Goal: Task Accomplishment & Management: Manage account settings

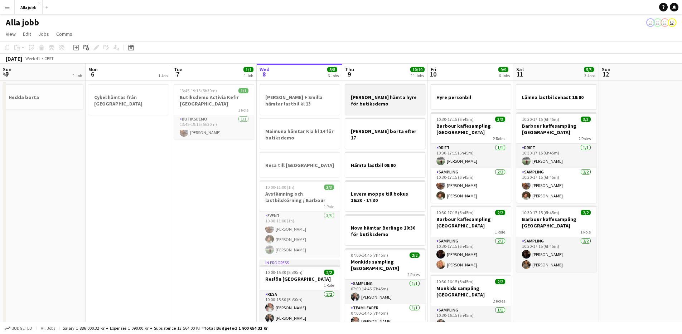
scroll to position [0, 171]
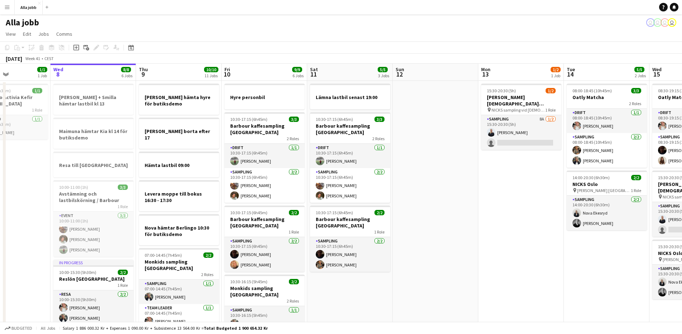
drag, startPoint x: 392, startPoint y: 203, endPoint x: 228, endPoint y: 183, distance: 165.5
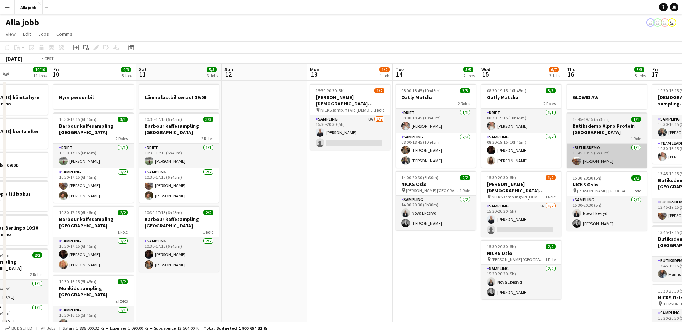
drag, startPoint x: 467, startPoint y: 163, endPoint x: 261, endPoint y: 160, distance: 205.9
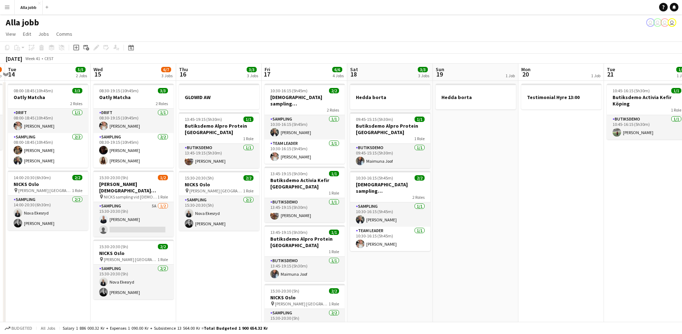
drag, startPoint x: 376, startPoint y: 175, endPoint x: 137, endPoint y: 166, distance: 238.6
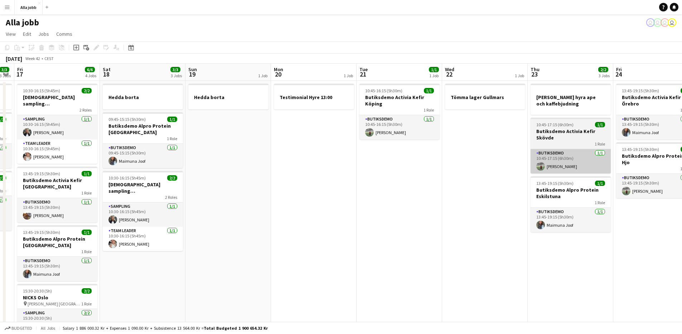
drag, startPoint x: 484, startPoint y: 186, endPoint x: 287, endPoint y: 159, distance: 199.1
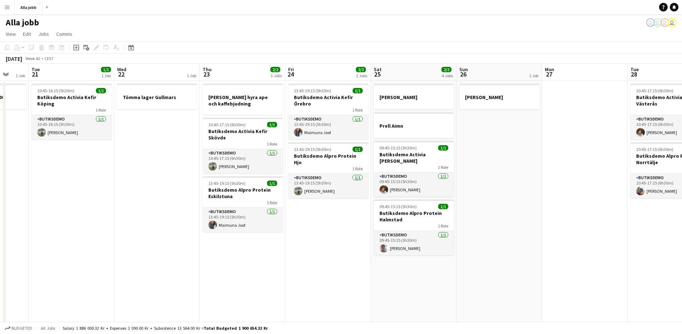
drag, startPoint x: 372, startPoint y: 168, endPoint x: 205, endPoint y: 154, distance: 167.1
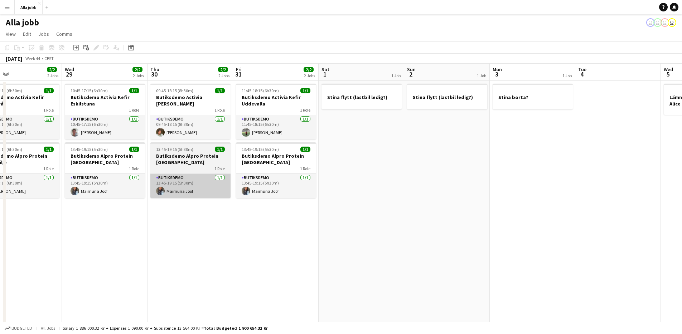
drag, startPoint x: 531, startPoint y: 184, endPoint x: 167, endPoint y: 180, distance: 364.1
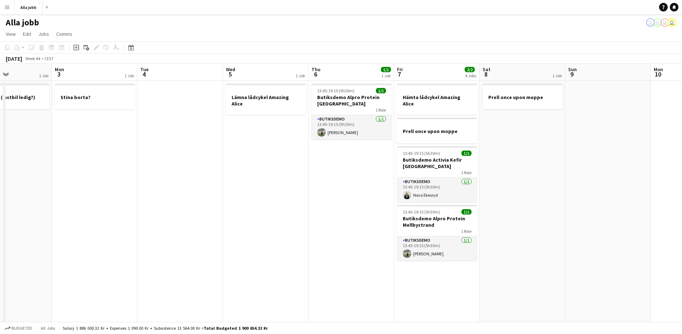
drag, startPoint x: 550, startPoint y: 220, endPoint x: 134, endPoint y: 217, distance: 416.4
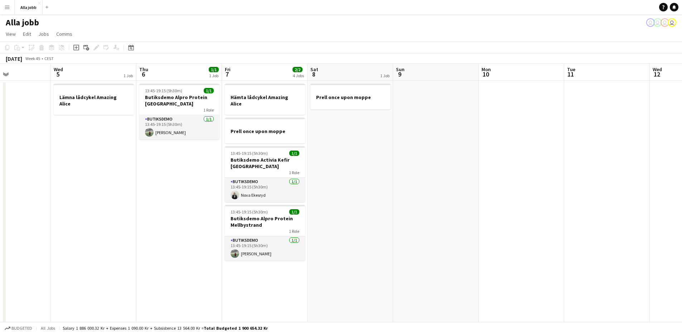
drag, startPoint x: 367, startPoint y: 190, endPoint x: 232, endPoint y: 219, distance: 138.7
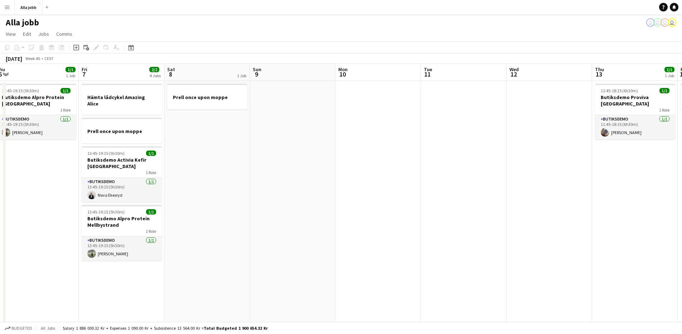
drag, startPoint x: 393, startPoint y: 182, endPoint x: 354, endPoint y: 168, distance: 41.1
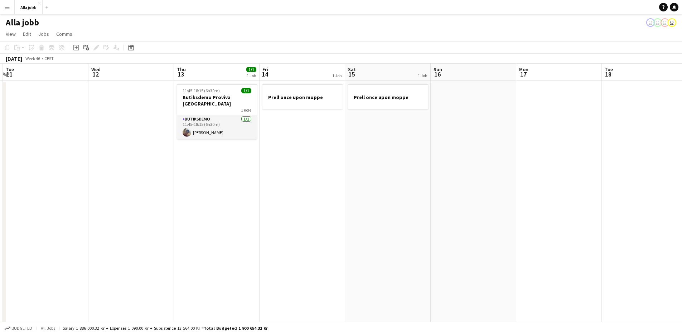
drag, startPoint x: 621, startPoint y: 179, endPoint x: 294, endPoint y: 185, distance: 326.9
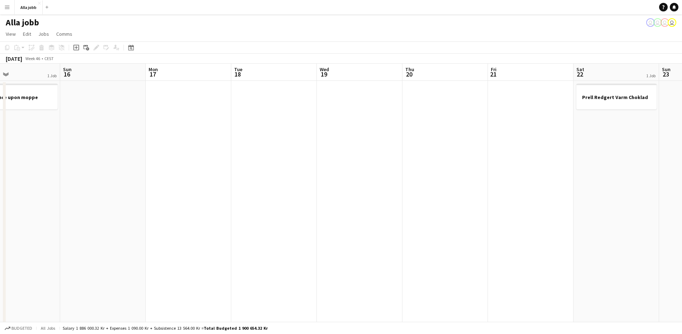
drag, startPoint x: 557, startPoint y: 186, endPoint x: 256, endPoint y: 191, distance: 301.1
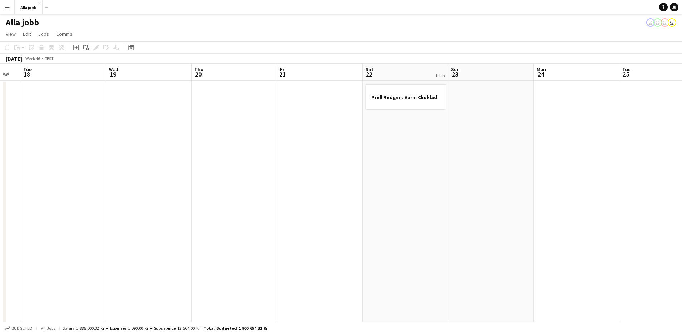
drag, startPoint x: 488, startPoint y: 187, endPoint x: 291, endPoint y: 181, distance: 197.4
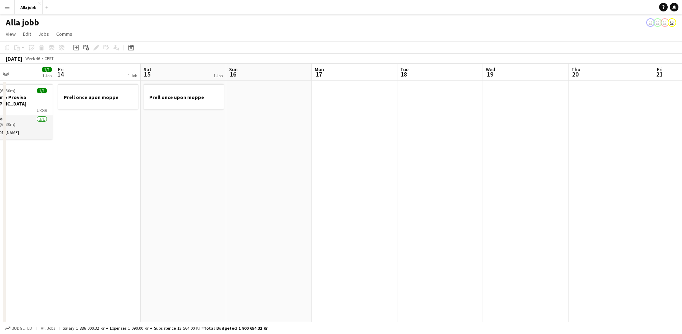
drag, startPoint x: 274, startPoint y: 173, endPoint x: 641, endPoint y: 185, distance: 367.5
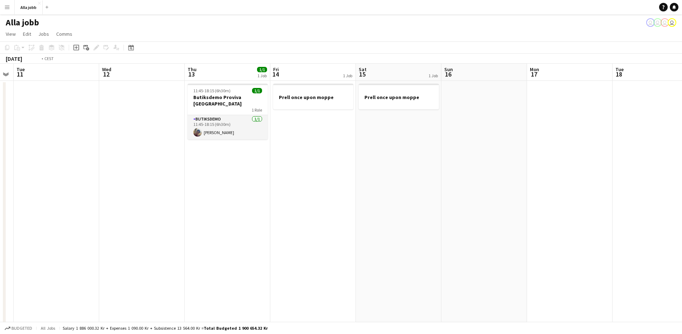
drag, startPoint x: 332, startPoint y: 183, endPoint x: 608, endPoint y: 180, distance: 276.8
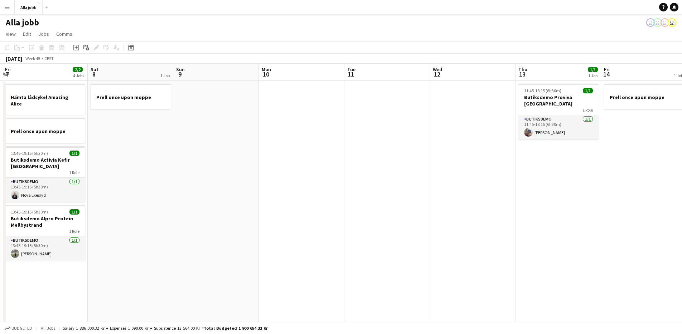
scroll to position [0, 177]
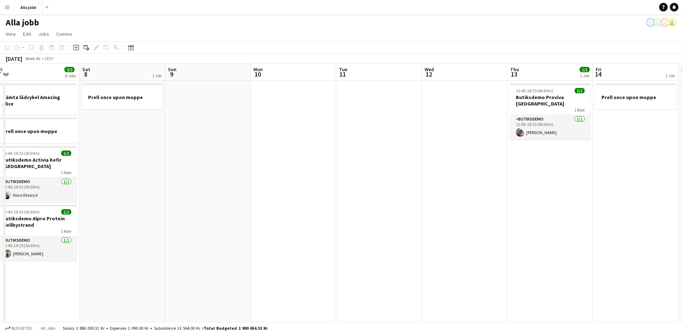
drag, startPoint x: 284, startPoint y: 188, endPoint x: 508, endPoint y: 186, distance: 224.5
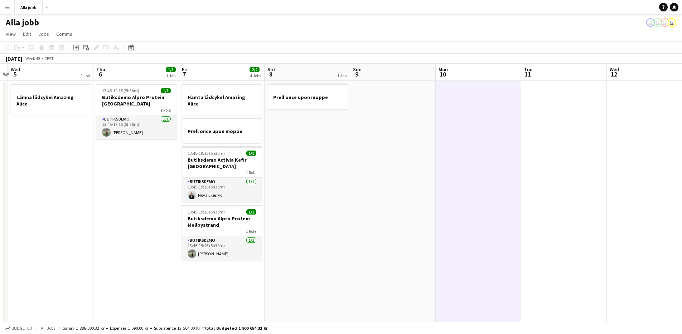
scroll to position [0, 158]
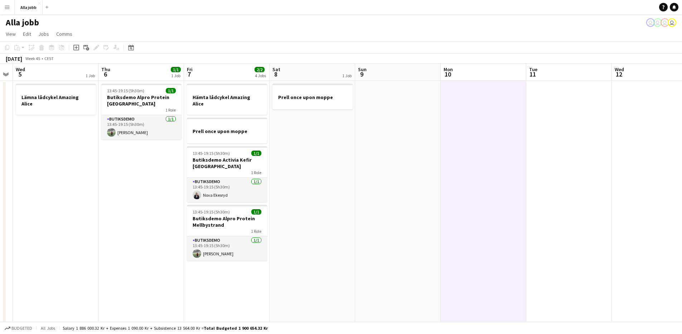
drag, startPoint x: 279, startPoint y: 166, endPoint x: 373, endPoint y: 160, distance: 94.7
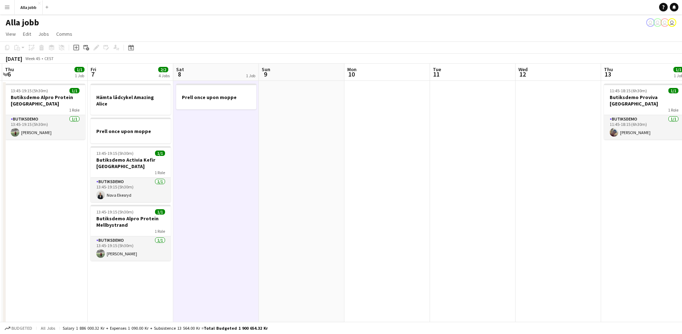
scroll to position [0, 258]
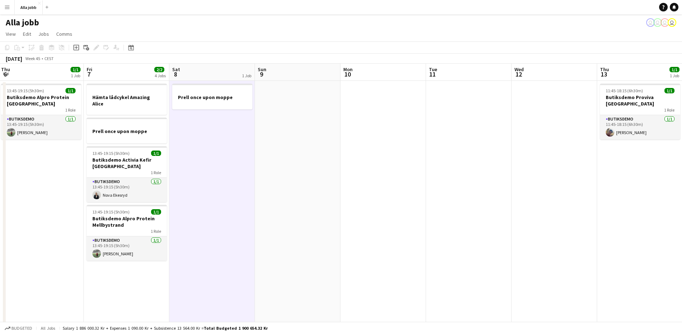
drag, startPoint x: 313, startPoint y: 209, endPoint x: 212, endPoint y: 217, distance: 100.5
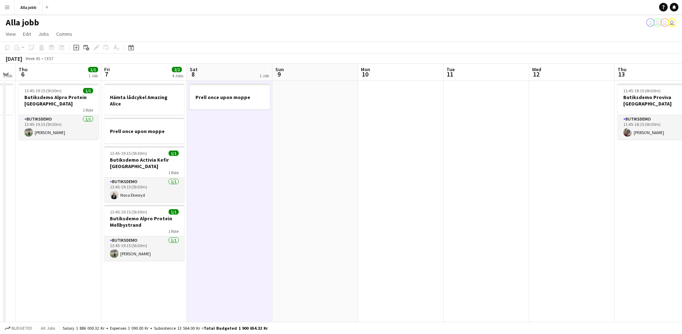
drag, startPoint x: 233, startPoint y: 207, endPoint x: 249, endPoint y: 204, distance: 16.3
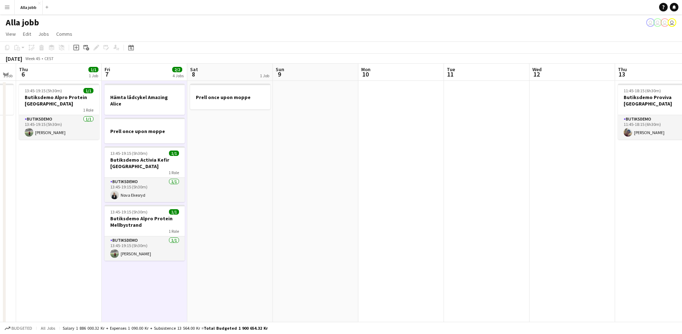
drag, startPoint x: 207, startPoint y: 249, endPoint x: 190, endPoint y: 262, distance: 21.0
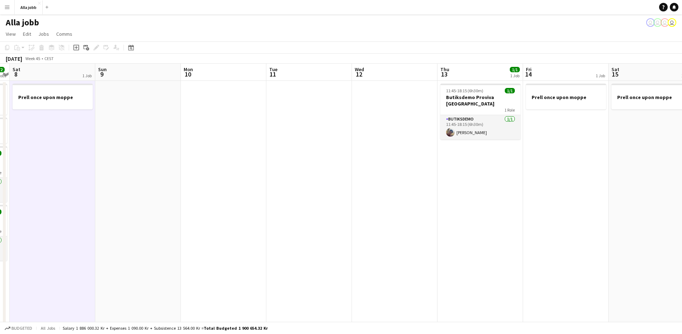
drag, startPoint x: 314, startPoint y: 197, endPoint x: 222, endPoint y: 178, distance: 93.6
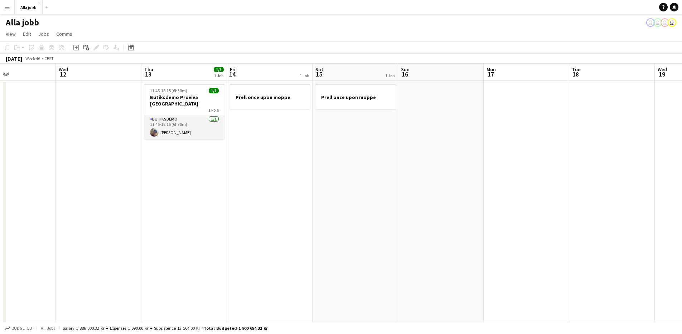
drag, startPoint x: 358, startPoint y: 226, endPoint x: 131, endPoint y: 251, distance: 228.4
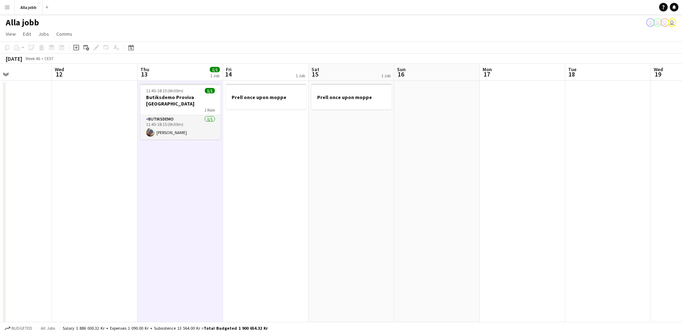
drag, startPoint x: 262, startPoint y: 149, endPoint x: 238, endPoint y: 152, distance: 24.9
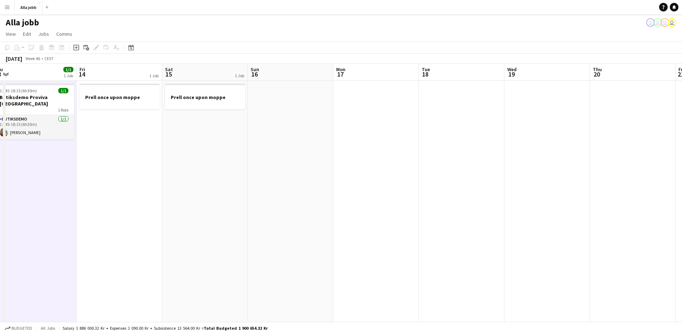
drag, startPoint x: 432, startPoint y: 200, endPoint x: 215, endPoint y: 280, distance: 230.9
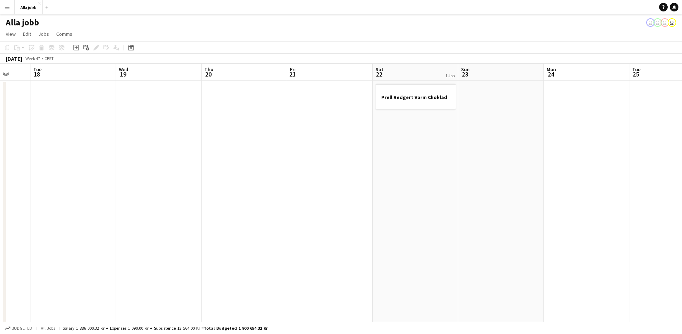
drag, startPoint x: 417, startPoint y: 239, endPoint x: 288, endPoint y: 214, distance: 131.5
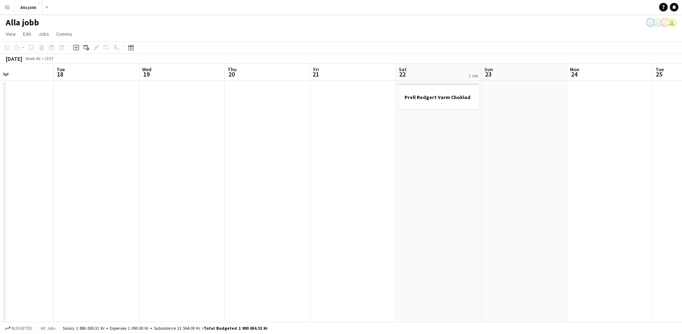
drag, startPoint x: 365, startPoint y: 196, endPoint x: 175, endPoint y: 168, distance: 191.8
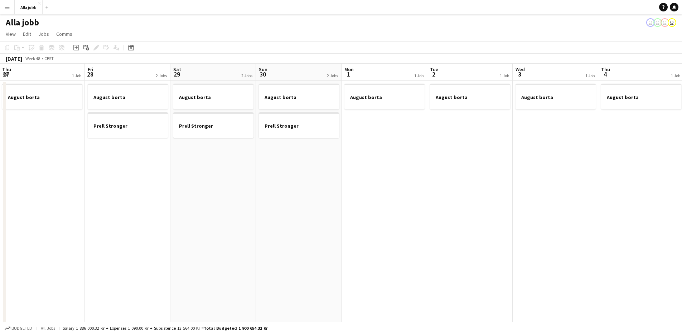
drag, startPoint x: 368, startPoint y: 163, endPoint x: 340, endPoint y: 168, distance: 28.8
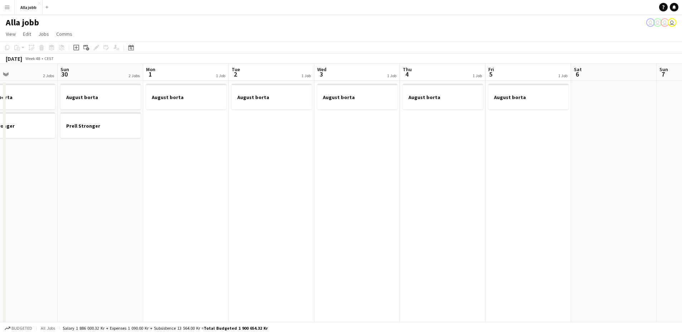
drag, startPoint x: 425, startPoint y: 173, endPoint x: 137, endPoint y: 196, distance: 288.1
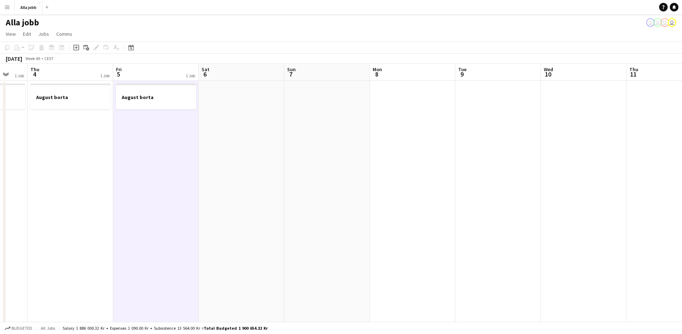
scroll to position [0, 268]
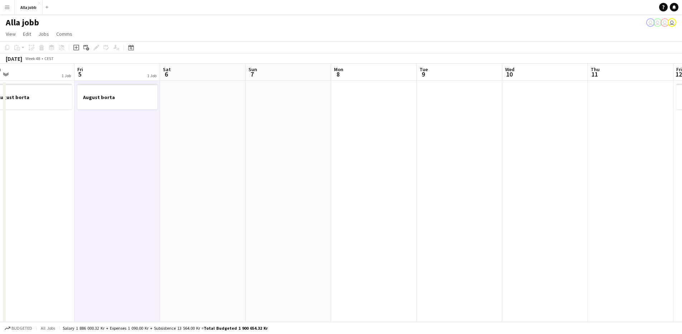
drag, startPoint x: 430, startPoint y: 188, endPoint x: 131, endPoint y: 175, distance: 299.2
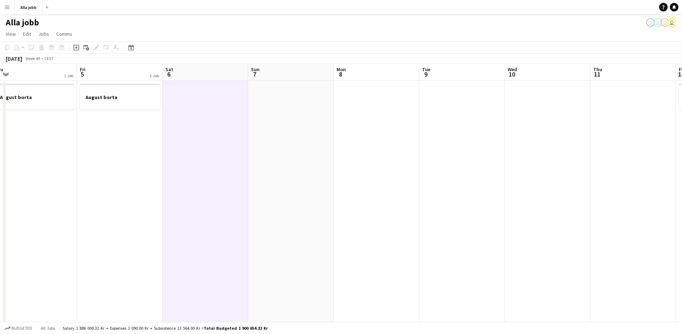
drag, startPoint x: 177, startPoint y: 159, endPoint x: 9, endPoint y: 169, distance: 168.9
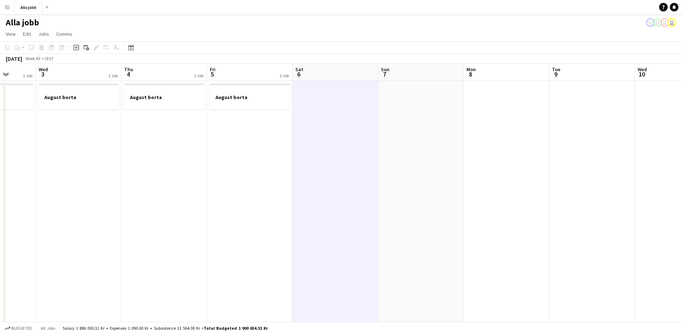
drag, startPoint x: 163, startPoint y: 151, endPoint x: 460, endPoint y: 145, distance: 297.2
drag, startPoint x: 342, startPoint y: 154, endPoint x: 338, endPoint y: 154, distance: 4.7
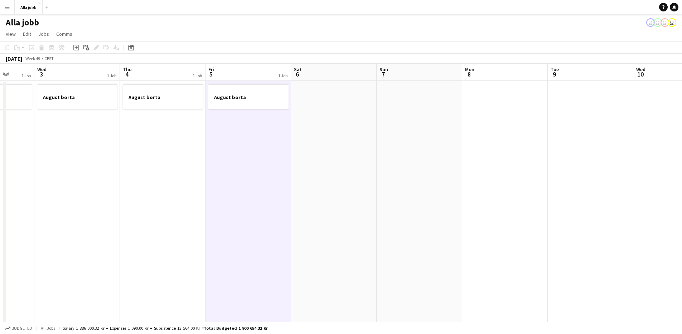
scroll to position [0, 223]
drag, startPoint x: 369, startPoint y: 148, endPoint x: 361, endPoint y: 148, distance: 7.9
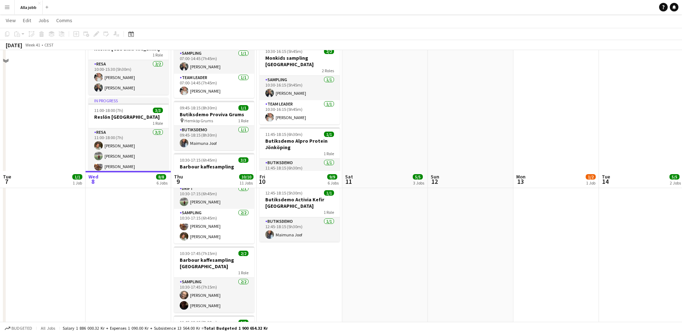
scroll to position [135, 0]
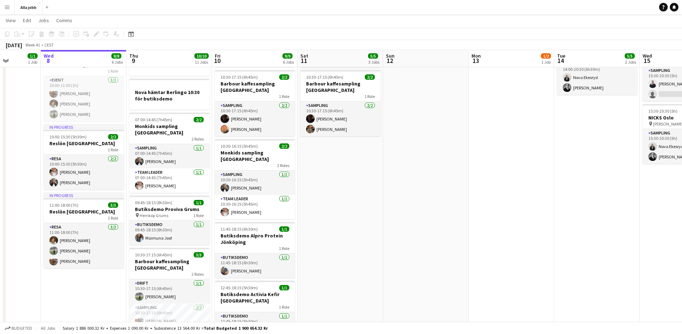
drag, startPoint x: 465, startPoint y: 212, endPoint x: 98, endPoint y: 198, distance: 367.2
click at [102, 202] on app-calendar-viewport "Sun 5 1 Job Mon 6 1 Job Tue 7 1/1 1 Job Wed 8 8/8 6 Jobs Thu 9 10/10 11 Jobs Fr…" at bounding box center [341, 219] width 682 height 652
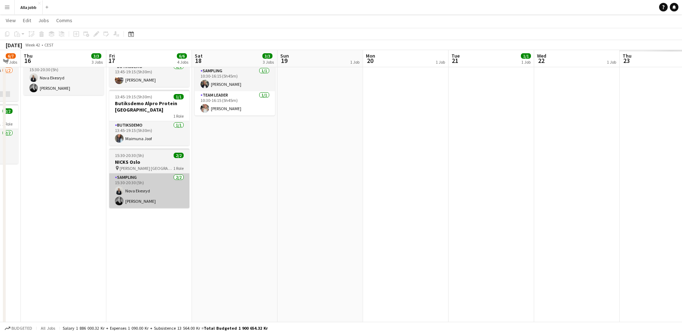
drag, startPoint x: 478, startPoint y: 193, endPoint x: 36, endPoint y: 180, distance: 442.3
click at [37, 181] on app-calendar-viewport "Mon 13 1/2 1 Job Tue 14 5/5 2 Jobs Wed 15 6/7 3 Jobs Thu 16 3/3 3 Jobs Fri 17 6…" at bounding box center [341, 219] width 682 height 652
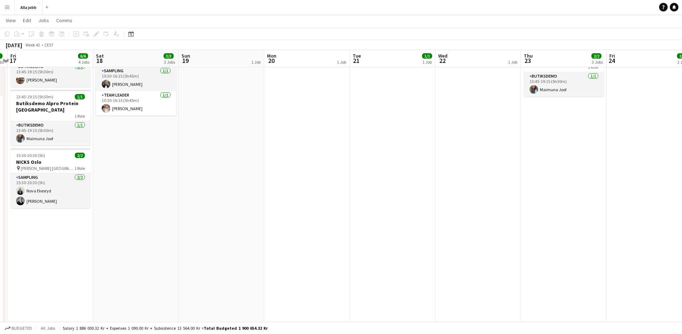
scroll to position [0, 240]
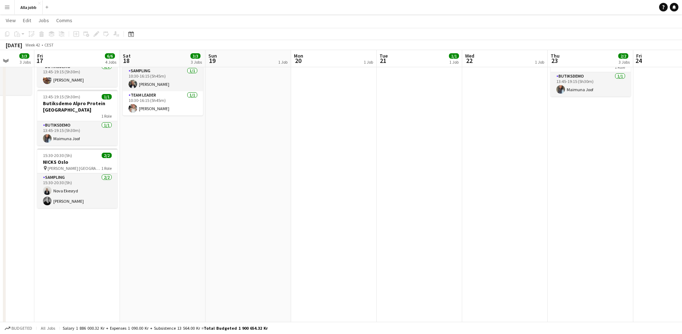
drag, startPoint x: 284, startPoint y: 195, endPoint x: 103, endPoint y: 197, distance: 181.2
click at [102, 198] on app-calendar-viewport "Tue 14 5/5 2 Jobs Wed 15 6/7 3 Jobs Thu 16 3/3 3 Jobs Fri 17 6/6 4 Jobs Sat 18 …" at bounding box center [341, 219] width 682 height 652
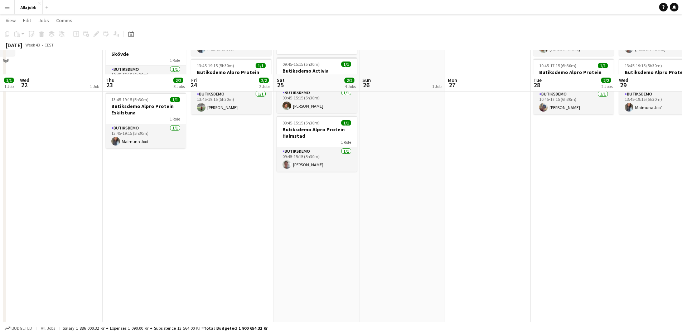
scroll to position [0, 0]
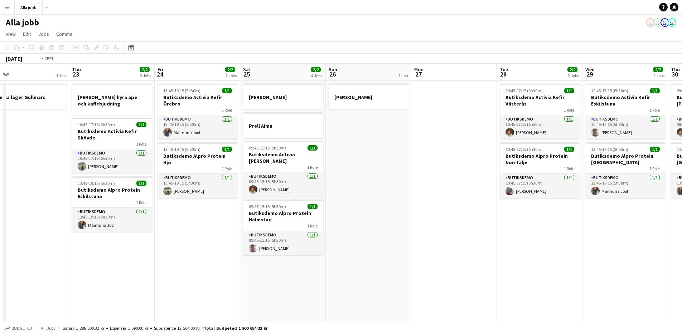
drag, startPoint x: 623, startPoint y: 208, endPoint x: 166, endPoint y: 208, distance: 457.2
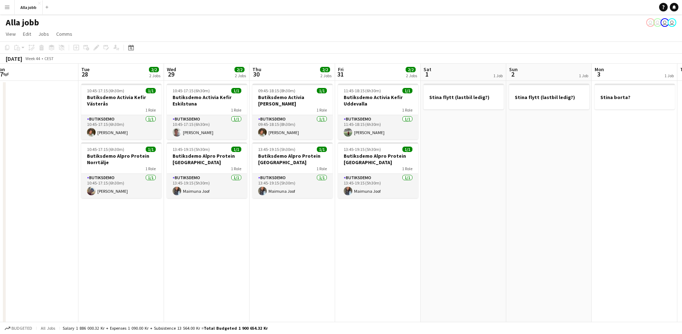
drag, startPoint x: 591, startPoint y: 202, endPoint x: 469, endPoint y: 181, distance: 124.3
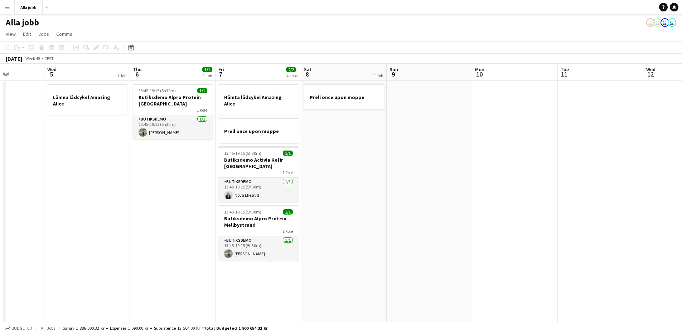
drag, startPoint x: 466, startPoint y: 187, endPoint x: 312, endPoint y: 163, distance: 155.5
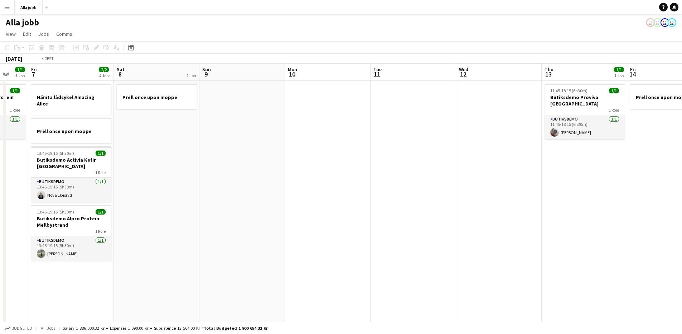
drag, startPoint x: 541, startPoint y: 190, endPoint x: 194, endPoint y: 190, distance: 346.6
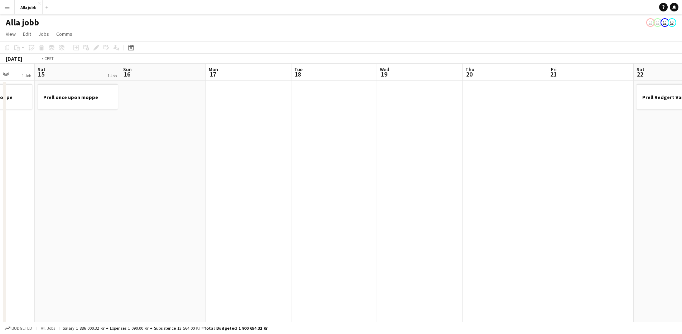
drag, startPoint x: 444, startPoint y: 182, endPoint x: 113, endPoint y: 170, distance: 331.0
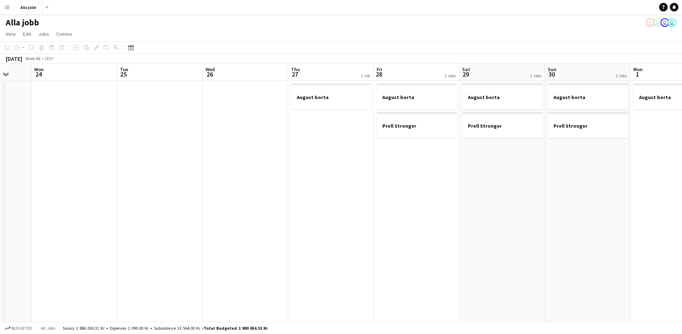
drag, startPoint x: 596, startPoint y: 226, endPoint x: 132, endPoint y: 232, distance: 464.4
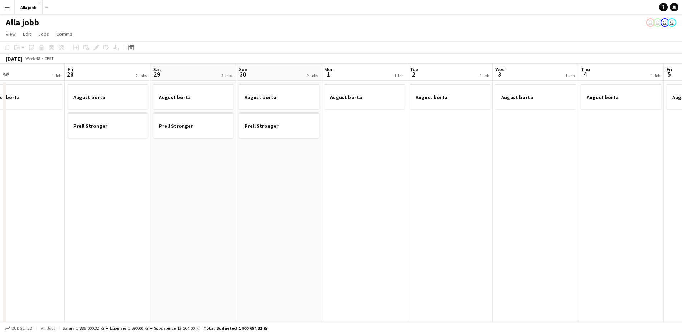
drag, startPoint x: 524, startPoint y: 203, endPoint x: 155, endPoint y: 243, distance: 370.9
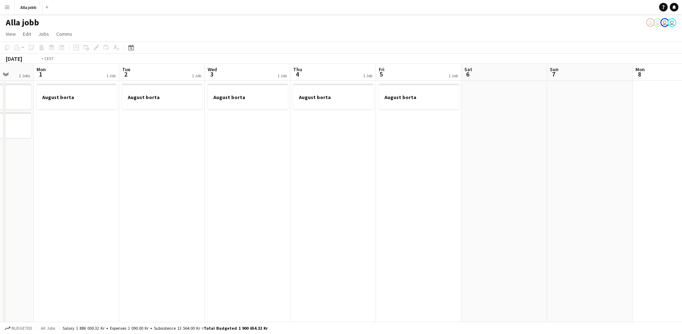
drag, startPoint x: 421, startPoint y: 214, endPoint x: 209, endPoint y: 240, distance: 213.5
drag, startPoint x: 424, startPoint y: 242, endPoint x: 511, endPoint y: 242, distance: 87.4
drag, startPoint x: 292, startPoint y: 238, endPoint x: 333, endPoint y: 236, distance: 41.6
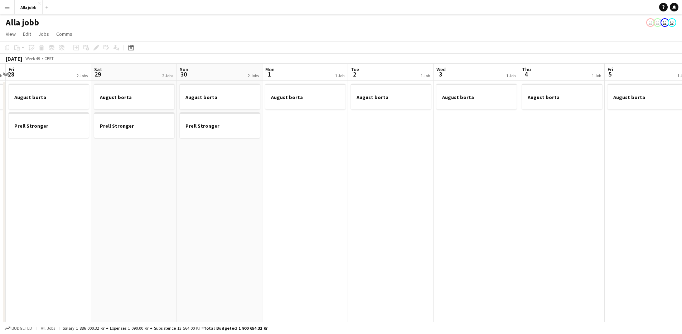
drag, startPoint x: 427, startPoint y: 236, endPoint x: 348, endPoint y: 237, distance: 79.5
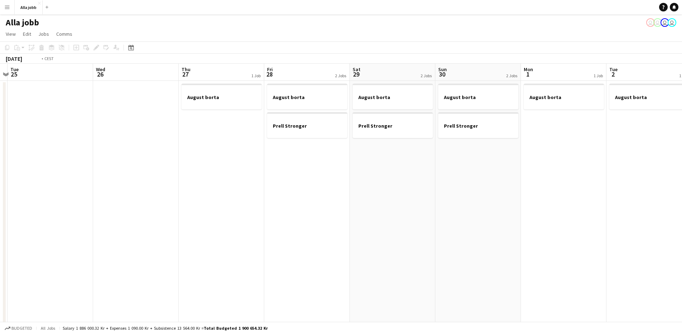
drag, startPoint x: 464, startPoint y: 231, endPoint x: 482, endPoint y: 200, distance: 34.9
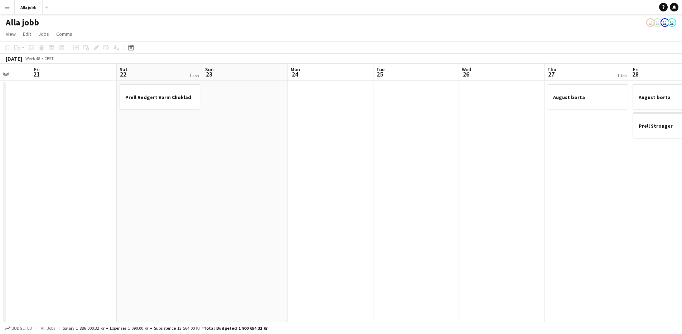
drag, startPoint x: 357, startPoint y: 189, endPoint x: 524, endPoint y: 186, distance: 166.5
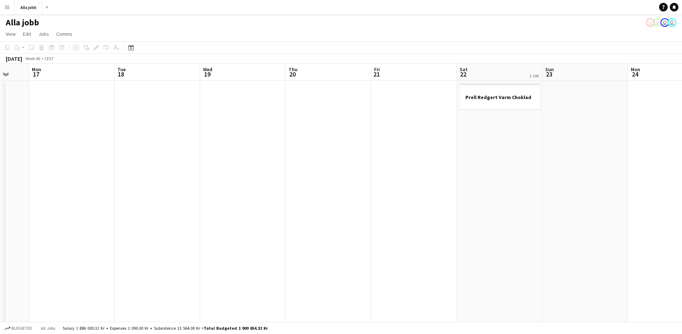
drag, startPoint x: 207, startPoint y: 208, endPoint x: 371, endPoint y: 206, distance: 164.7
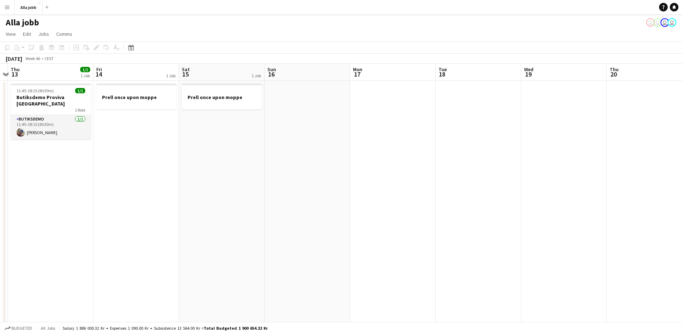
drag, startPoint x: 159, startPoint y: 206, endPoint x: 413, endPoint y: 204, distance: 253.5
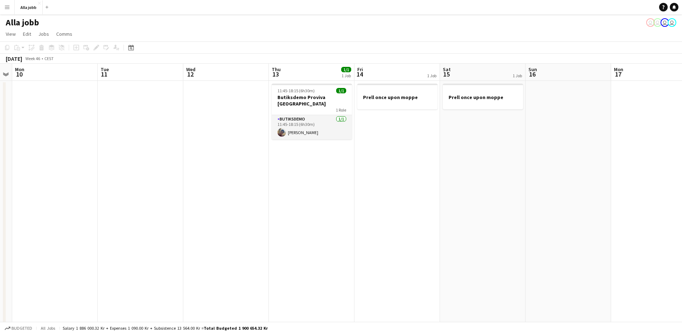
drag, startPoint x: 182, startPoint y: 206, endPoint x: 508, endPoint y: 191, distance: 326.5
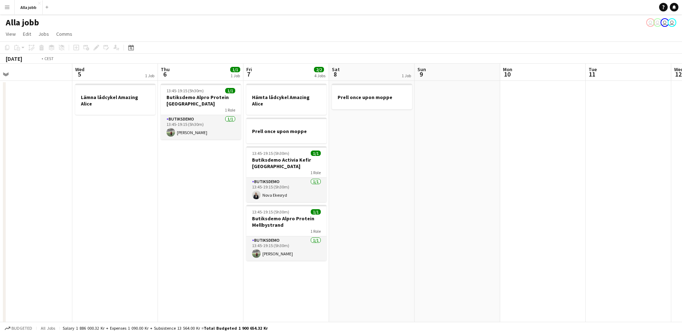
drag, startPoint x: 175, startPoint y: 152, endPoint x: 493, endPoint y: 172, distance: 318.2
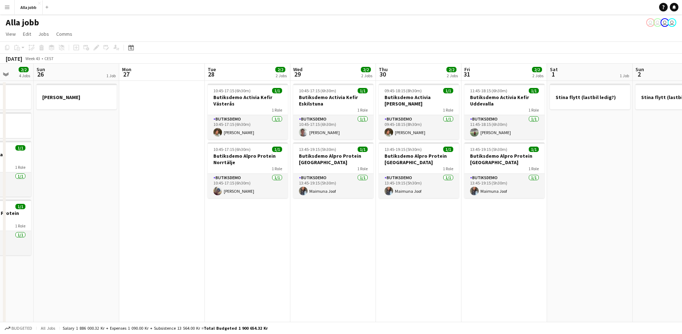
drag, startPoint x: 223, startPoint y: 185, endPoint x: 586, endPoint y: 212, distance: 364.0
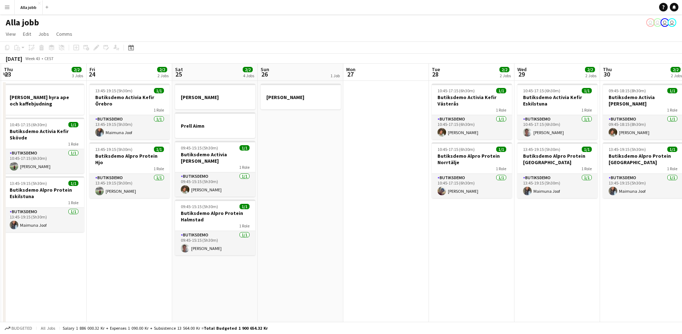
scroll to position [0, 224]
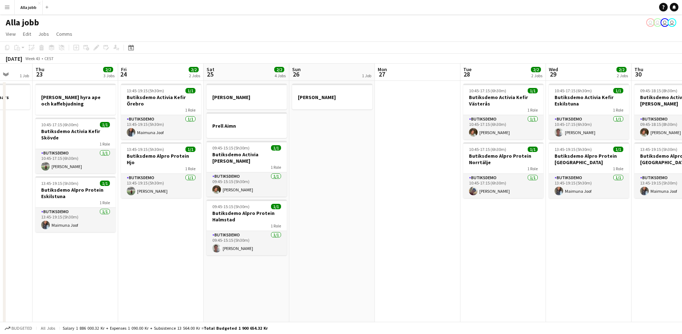
drag, startPoint x: 143, startPoint y: 201, endPoint x: 388, endPoint y: 200, distance: 244.9
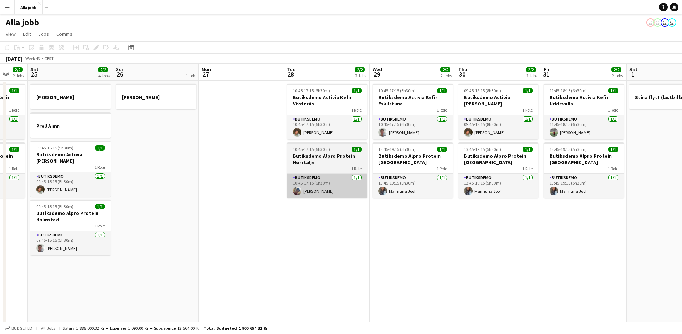
drag, startPoint x: 196, startPoint y: 195, endPoint x: 299, endPoint y: 189, distance: 103.3
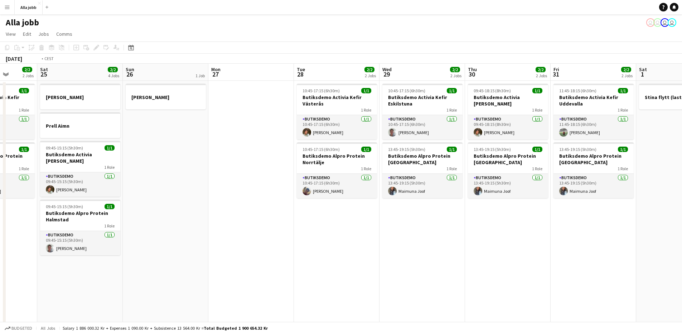
drag, startPoint x: 500, startPoint y: 177, endPoint x: 128, endPoint y: 184, distance: 372.1
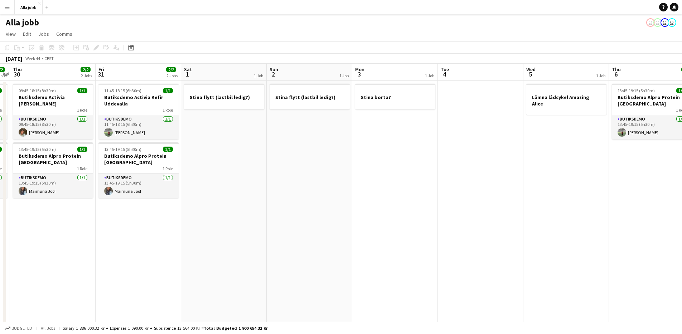
drag, startPoint x: 264, startPoint y: 188, endPoint x: 15, endPoint y: 206, distance: 249.1
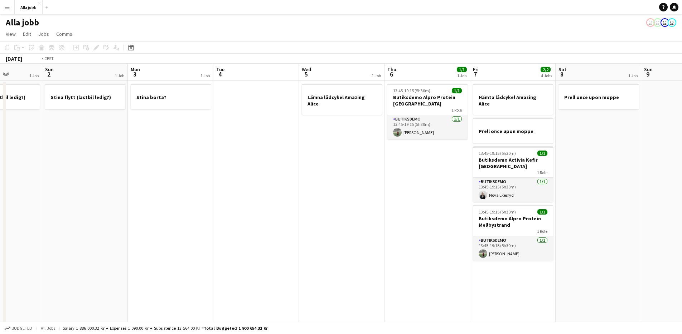
drag, startPoint x: 142, startPoint y: 195, endPoint x: 25, endPoint y: 201, distance: 117.6
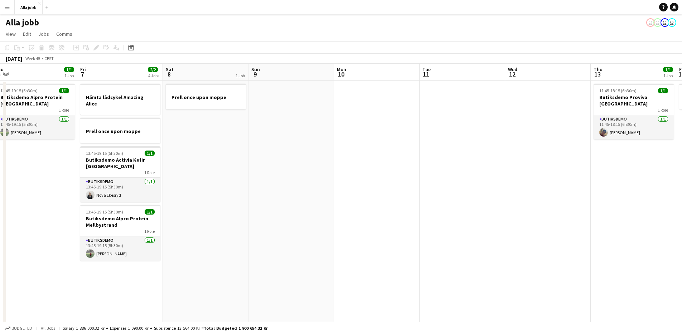
drag, startPoint x: 335, startPoint y: 178, endPoint x: 386, endPoint y: 178, distance: 51.2
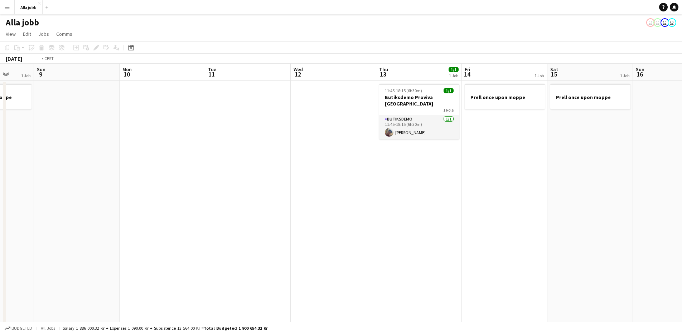
drag, startPoint x: 349, startPoint y: 180, endPoint x: 144, endPoint y: 188, distance: 204.9
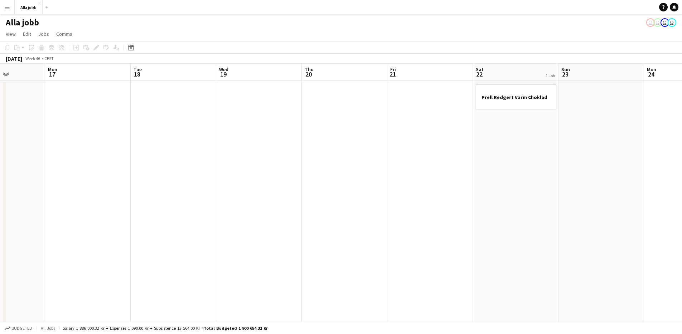
drag, startPoint x: 468, startPoint y: 171, endPoint x: 157, endPoint y: 212, distance: 313.8
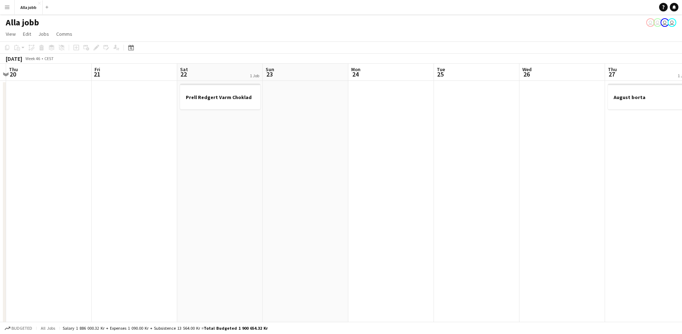
drag, startPoint x: 295, startPoint y: 214, endPoint x: 102, endPoint y: 228, distance: 193.9
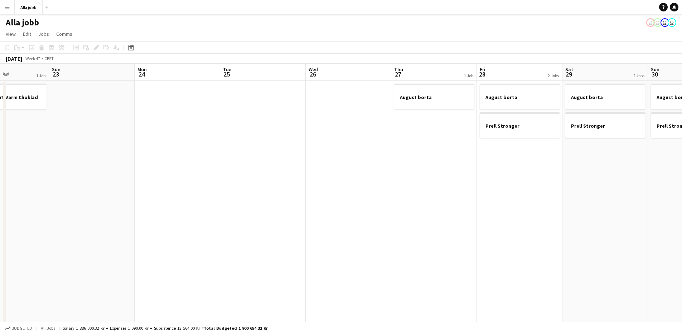
drag
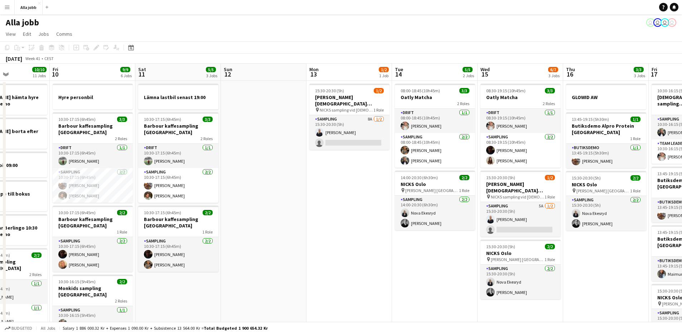
drag, startPoint x: 416, startPoint y: 215, endPoint x: 270, endPoint y: 212, distance: 145.4
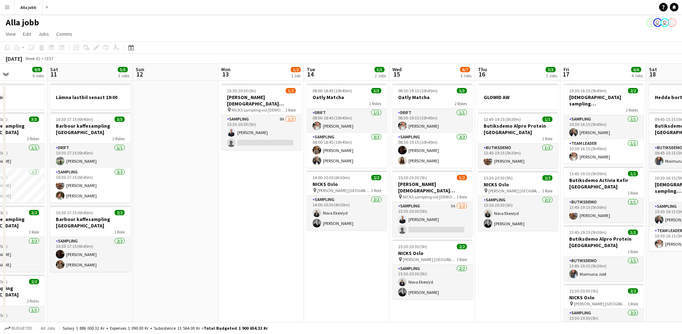
drag, startPoint x: 284, startPoint y: 203, endPoint x: 216, endPoint y: 204, distance: 68.4
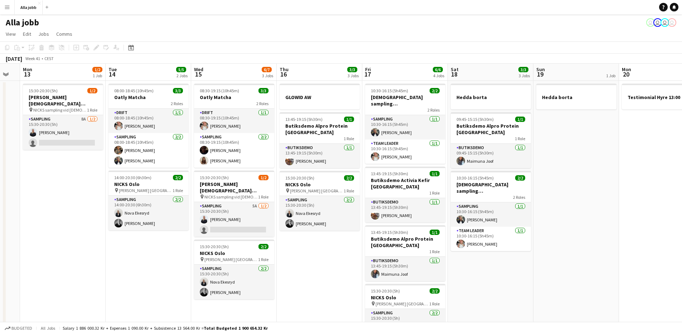
drag, startPoint x: 513, startPoint y: 272, endPoint x: 371, endPoint y: 275, distance: 142.2
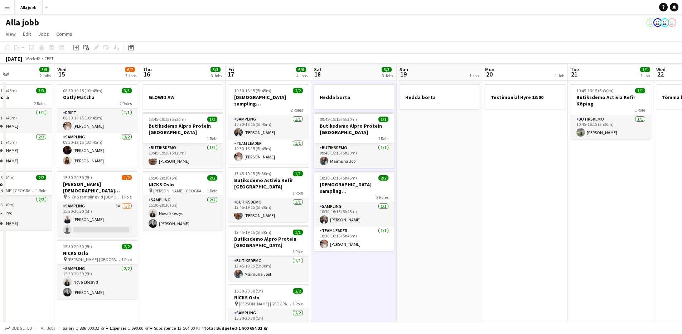
drag, startPoint x: 552, startPoint y: 221, endPoint x: 417, endPoint y: 187, distance: 139.2
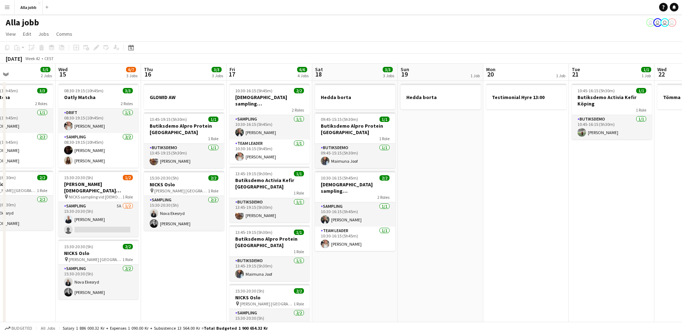
drag, startPoint x: 449, startPoint y: 258, endPoint x: 400, endPoint y: 247, distance: 49.9
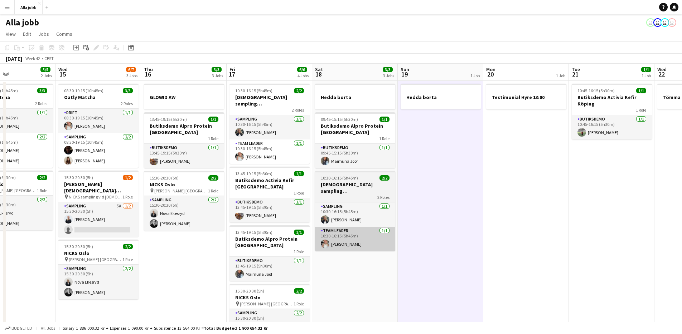
scroll to position [0, 285]
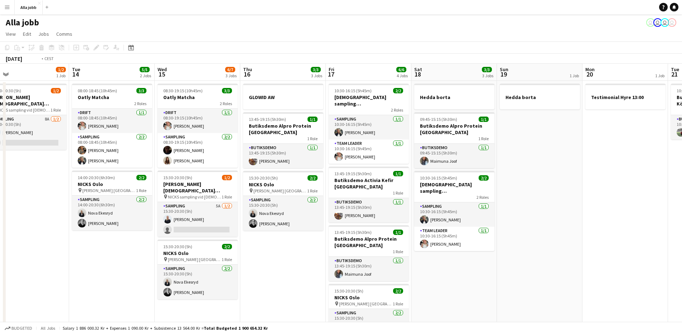
drag, startPoint x: 454, startPoint y: 267, endPoint x: 540, endPoint y: 252, distance: 87.6
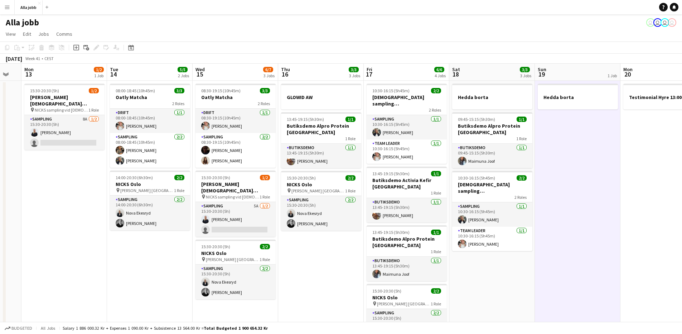
drag, startPoint x: 585, startPoint y: 149, endPoint x: 584, endPoint y: 153, distance: 3.9
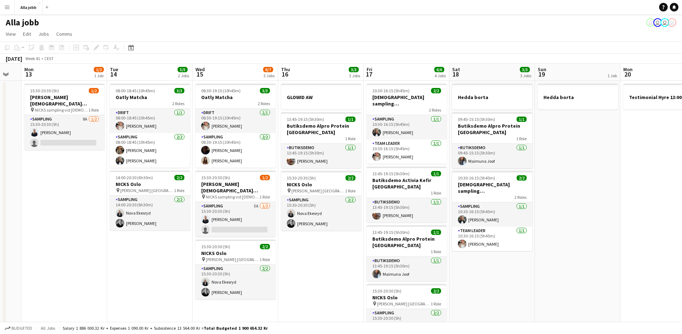
scroll to position [0, 151]
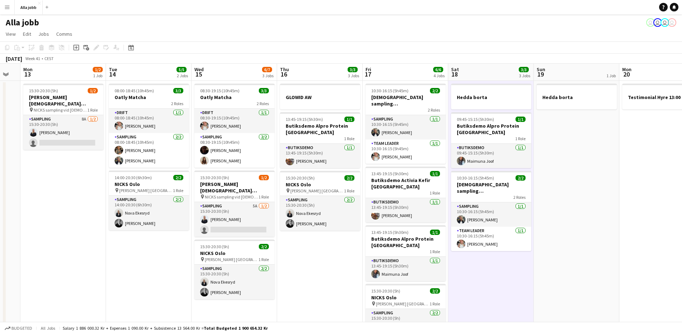
drag, startPoint x: 484, startPoint y: 287, endPoint x: 490, endPoint y: 280, distance: 9.7
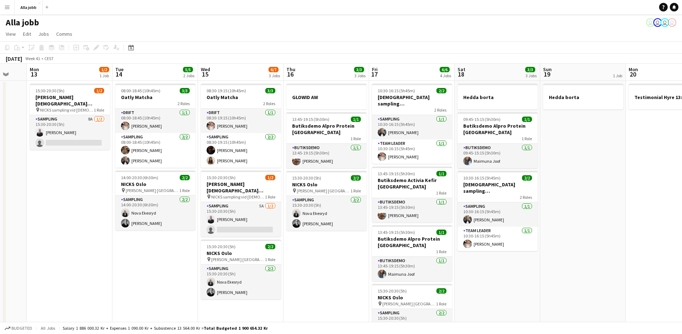
drag, startPoint x: 566, startPoint y: 245, endPoint x: 576, endPoint y: 262, distance: 19.2
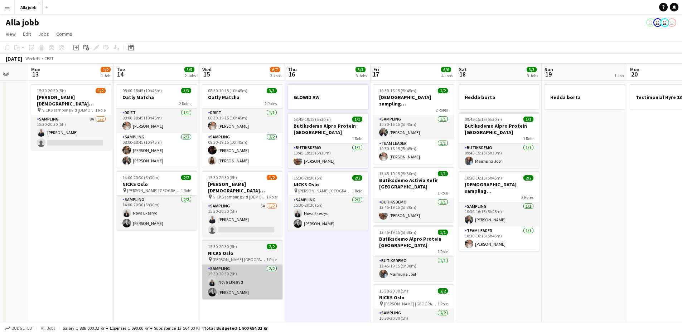
drag, startPoint x: 312, startPoint y: 266, endPoint x: 244, endPoint y: 267, distance: 68.0
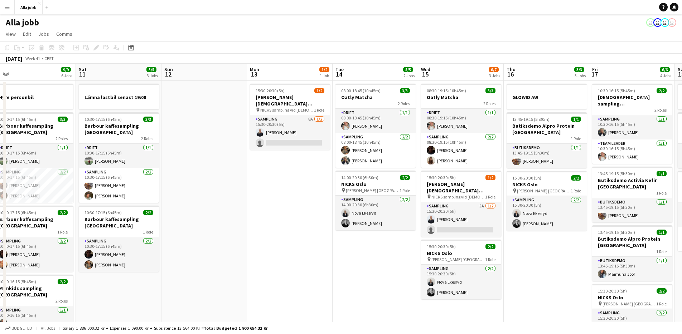
scroll to position [0, 271]
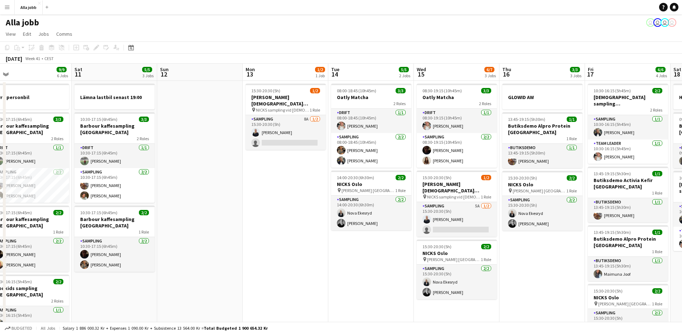
drag, startPoint x: 482, startPoint y: 265, endPoint x: 222, endPoint y: 260, distance: 260.0
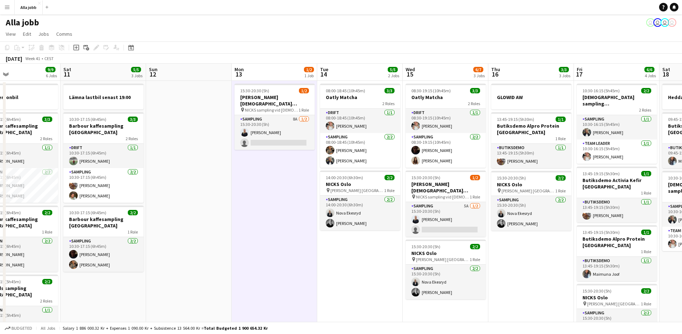
drag, startPoint x: 231, startPoint y: 179, endPoint x: 183, endPoint y: 169, distance: 49.8
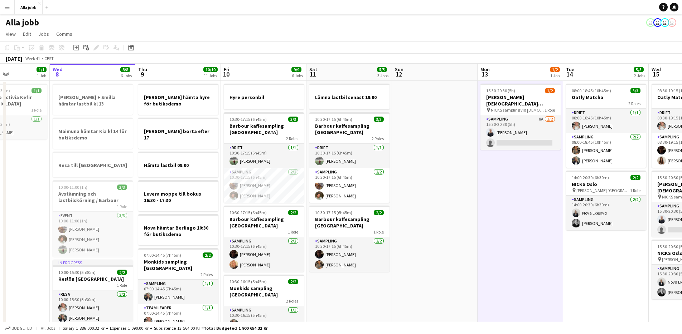
drag, startPoint x: 233, startPoint y: 173, endPoint x: 475, endPoint y: 198, distance: 243.4
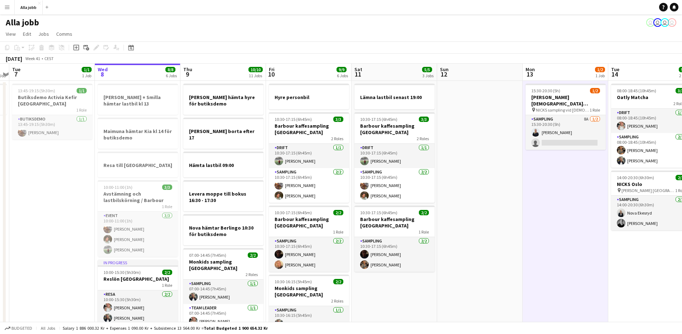
drag, startPoint x: 222, startPoint y: 176, endPoint x: 272, endPoint y: 163, distance: 51.5
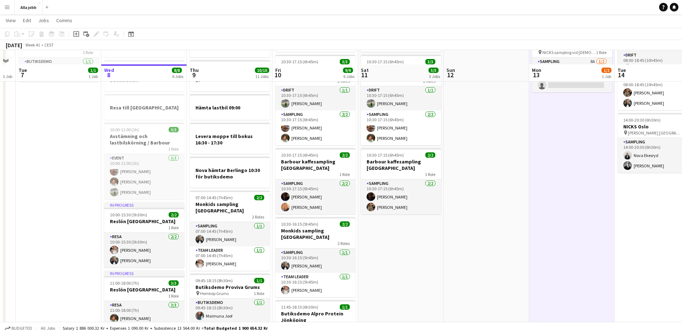
scroll to position [0, 0]
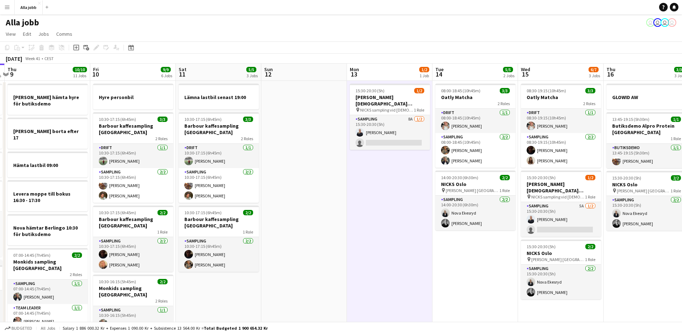
drag, startPoint x: 443, startPoint y: 174, endPoint x: 261, endPoint y: 202, distance: 184.1
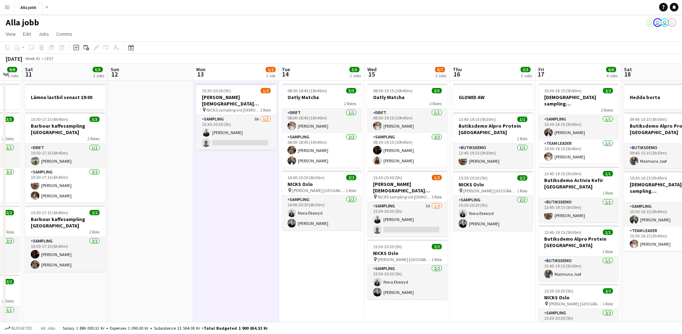
scroll to position [0, 325]
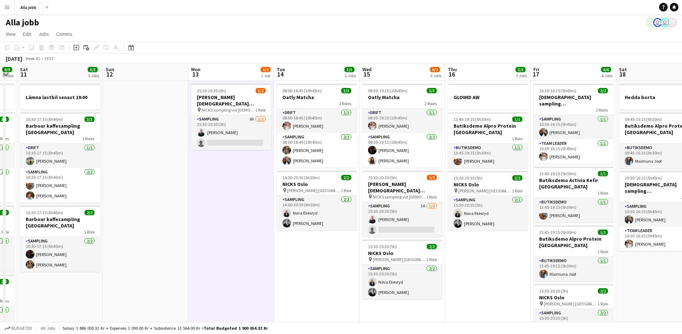
drag, startPoint x: 448, startPoint y: 189, endPoint x: 291, endPoint y: 197, distance: 156.3
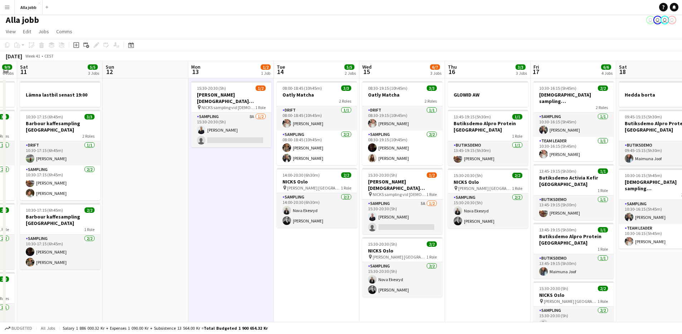
scroll to position [0, 0]
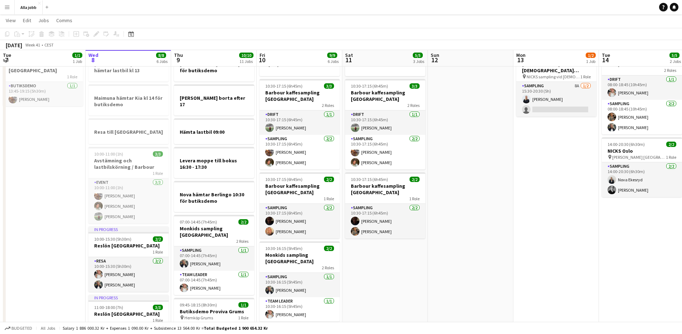
scroll to position [37, 0]
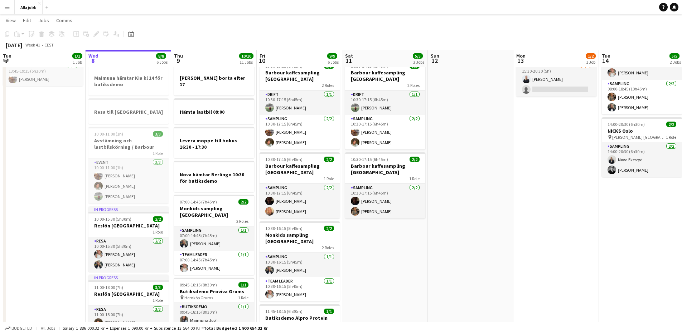
scroll to position [0, 0]
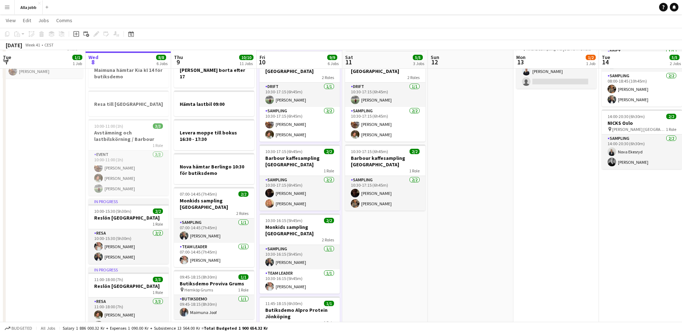
scroll to position [62, 0]
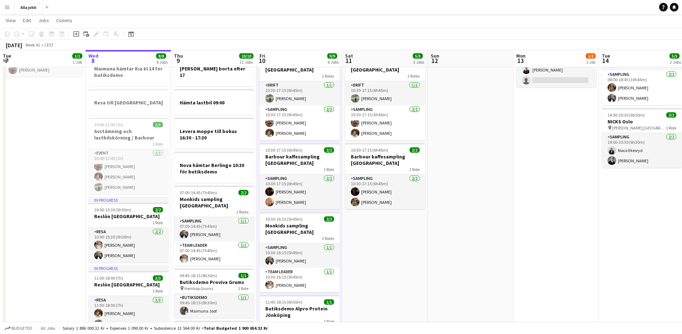
click at [411, 240] on app-date-cell "Lämna lastbil senast 19:00 10:30-17:15 (6h45m) 3/3 Barbour kaffesampling Köpenh…" at bounding box center [385, 318] width 86 height 600
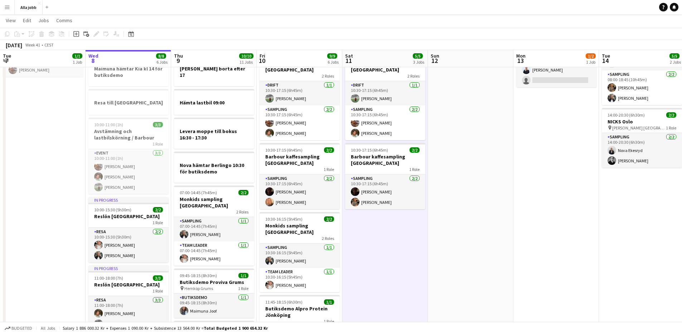
click at [411, 240] on app-date-cell "Lämna lastbil senast 19:00 10:30-17:15 (6h45m) 3/3 Barbour kaffesampling Köpenh…" at bounding box center [385, 318] width 86 height 600
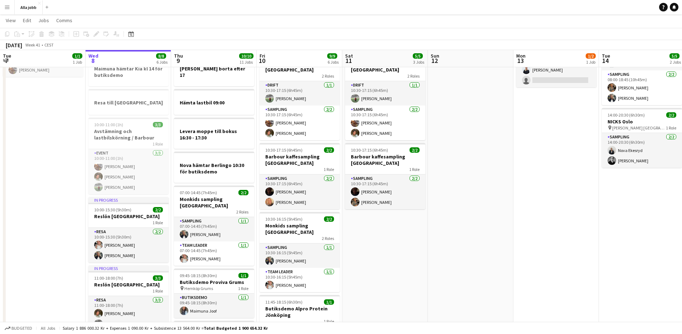
click at [411, 240] on app-date-cell "Lämna lastbil senast 19:00 10:30-17:15 (6h45m) 3/3 Barbour kaffesampling Köpenh…" at bounding box center [385, 318] width 86 height 600
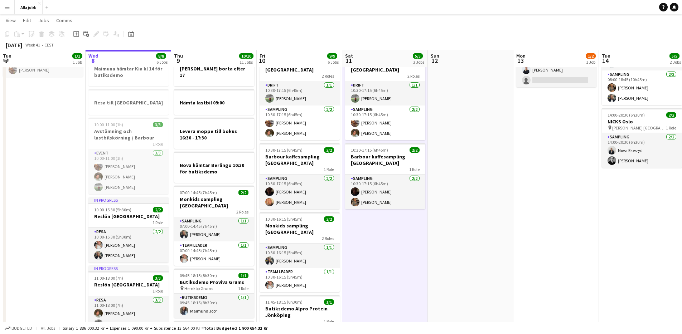
click at [411, 240] on app-date-cell "Lämna lastbil senast 19:00 10:30-17:15 (6h45m) 3/3 Barbour kaffesampling Köpenh…" at bounding box center [385, 318] width 86 height 600
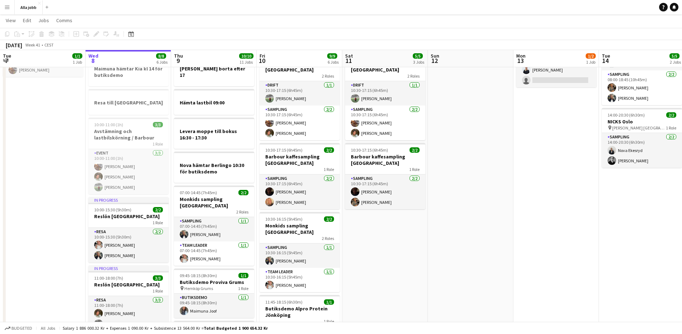
click at [411, 240] on app-date-cell "Lämna lastbil senast 19:00 10:30-17:15 (6h45m) 3/3 Barbour kaffesampling Köpenh…" at bounding box center [385, 318] width 86 height 600
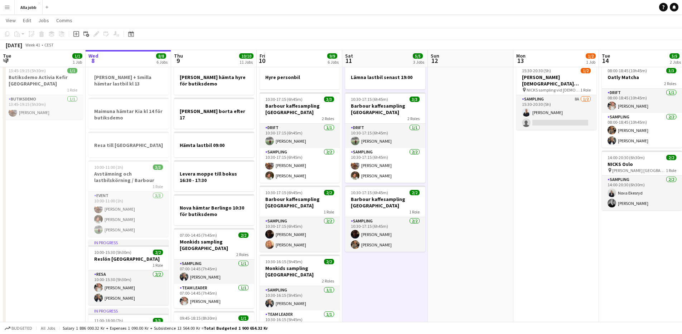
scroll to position [18, 0]
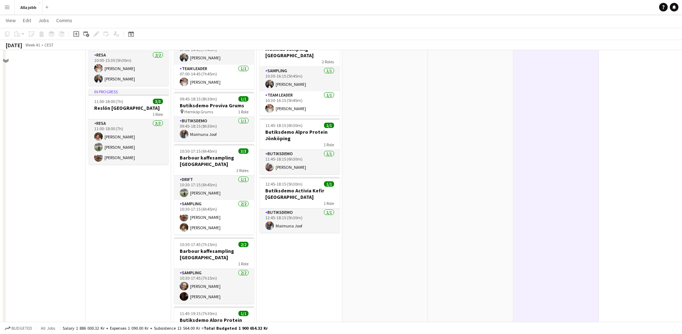
scroll to position [220, 0]
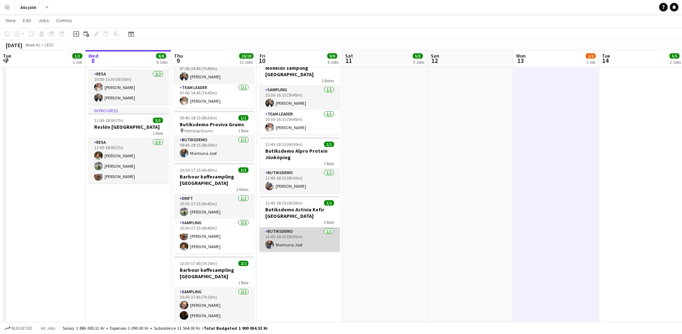
click at [303, 234] on app-card-role "Butiksdemo [DATE] 12:45-18:15 (5h30m) [PERSON_NAME]" at bounding box center [300, 240] width 80 height 24
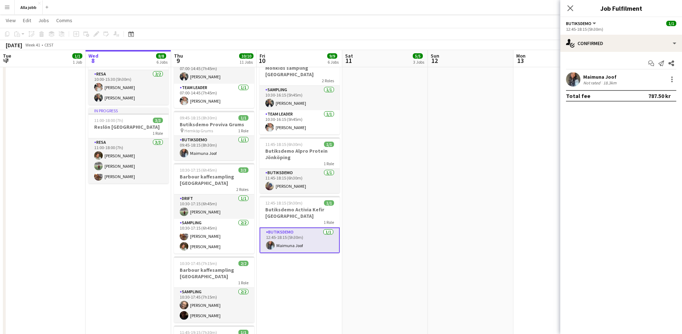
click at [572, 82] on app-user-avatar at bounding box center [573, 79] width 14 height 14
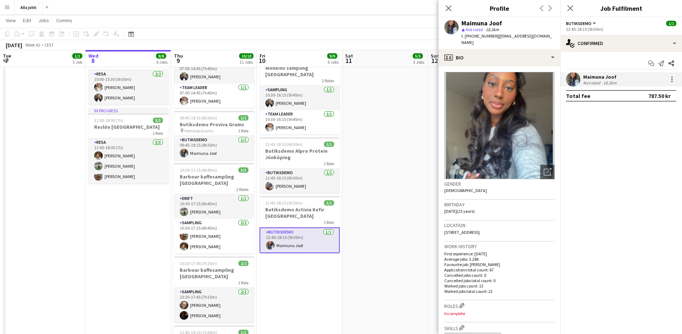
click at [381, 247] on app-date-cell "Lämna lastbil senast 19:00 10:30-17:15 (6h45m) 3/3 Barbour kaffesampling Köpenh…" at bounding box center [385, 160] width 86 height 600
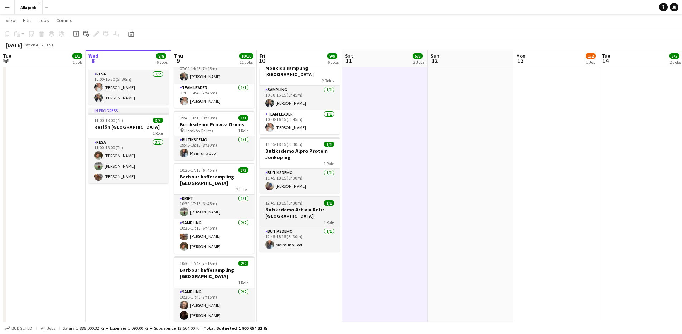
click at [298, 208] on h3 "Butiksdemo Activia Kefir [GEOGRAPHIC_DATA]" at bounding box center [300, 213] width 80 height 13
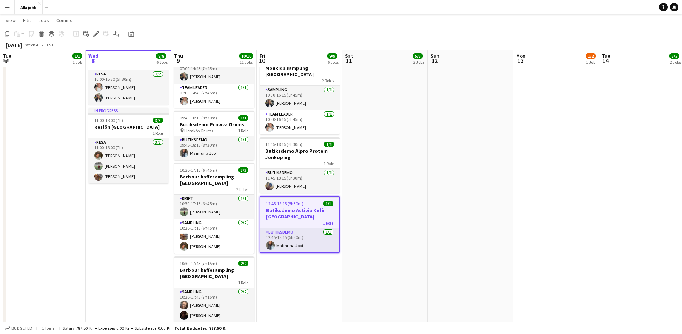
drag, startPoint x: 95, startPoint y: 35, endPoint x: 121, endPoint y: 38, distance: 26.6
click at [95, 35] on icon "Edit" at bounding box center [96, 34] width 6 height 6
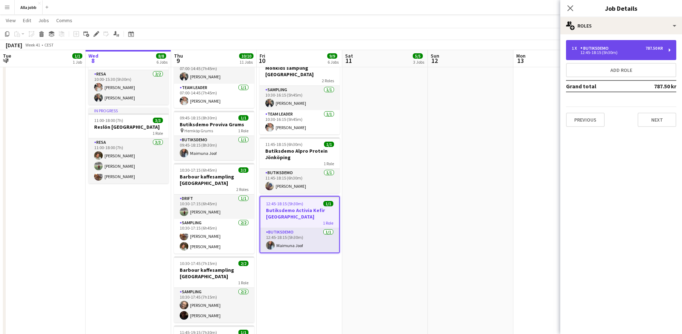
click at [595, 48] on div "Butiksdemo" at bounding box center [595, 48] width 31 height 5
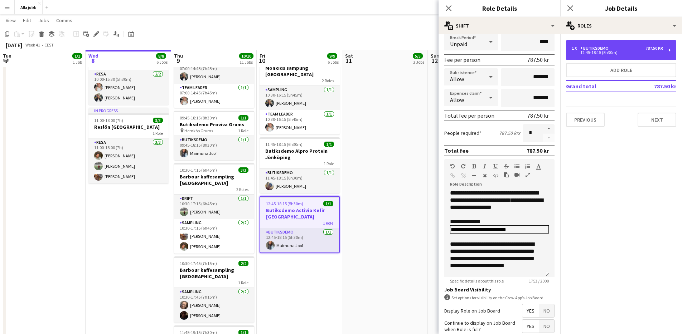
scroll to position [0, 0]
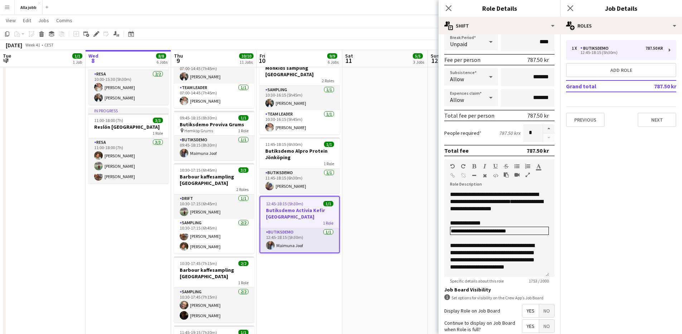
click at [398, 157] on app-calendar-viewport "Sun 5 1 Job Mon 6 1 Job Tue 7 1/1 1 Job Wed 8 8/8 6 Jobs Thu 9 [DATE] Jobs Fri …" at bounding box center [341, 134] width 682 height 652
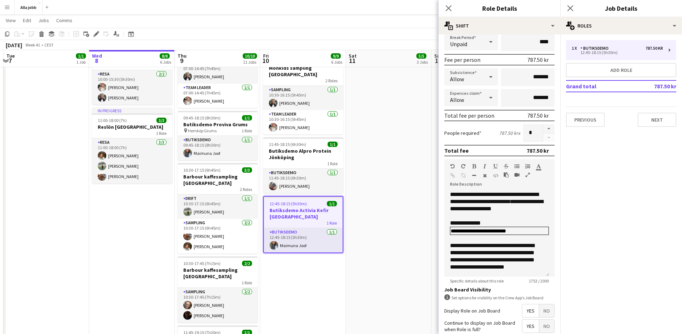
click at [398, 157] on app-date-cell "Lämna lastbil senast 19:00 10:30-17:15 (6h45m) 3/3 Barbour kaffesampling Köpenh…" at bounding box center [389, 160] width 86 height 600
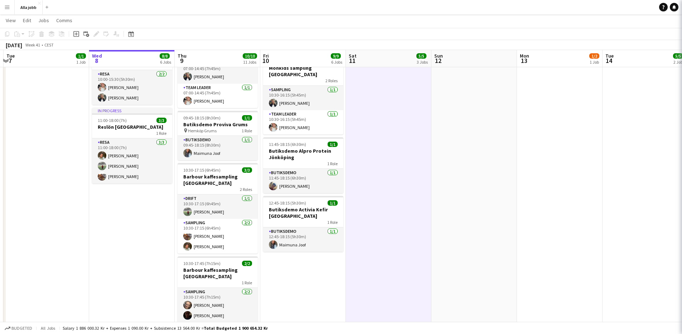
click at [398, 158] on app-date-cell "Lämna lastbil senast 19:00 10:30-17:15 (6h45m) 3/3 Barbour kaffesampling Köpenh…" at bounding box center [389, 160] width 86 height 600
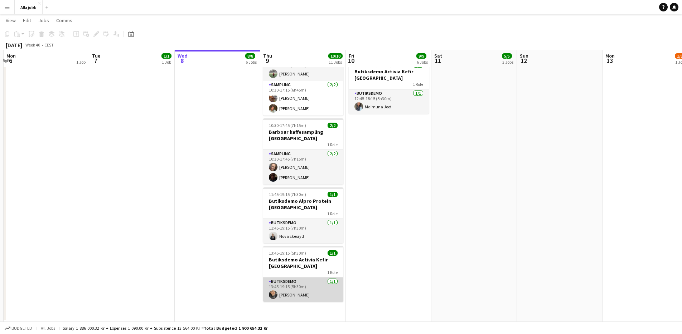
scroll to position [0, 167]
click at [308, 279] on app-card-role "Butiksdemo [DATE] 13:45-19:15 (5h30m) [PERSON_NAME]" at bounding box center [304, 290] width 80 height 24
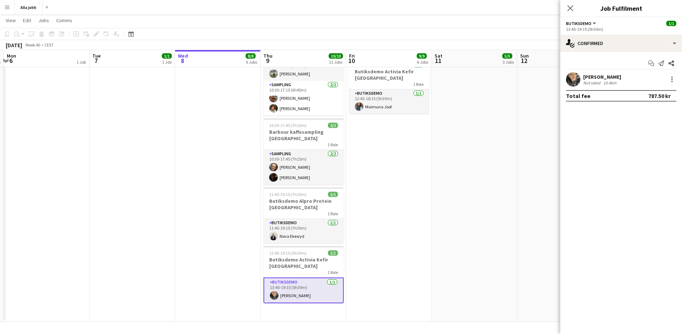
click at [577, 77] on app-user-avatar at bounding box center [573, 79] width 14 height 14
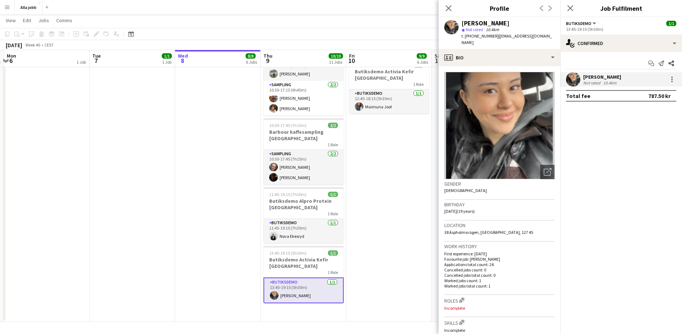
drag, startPoint x: 398, startPoint y: 276, endPoint x: 362, endPoint y: 269, distance: 36.9
click at [398, 276] on app-date-cell "Hyre personbil 10:30-17:15 (6h45m) 3/3 Barbour kaffesampling Köpenhamn 2 Roles …" at bounding box center [389, 22] width 86 height 600
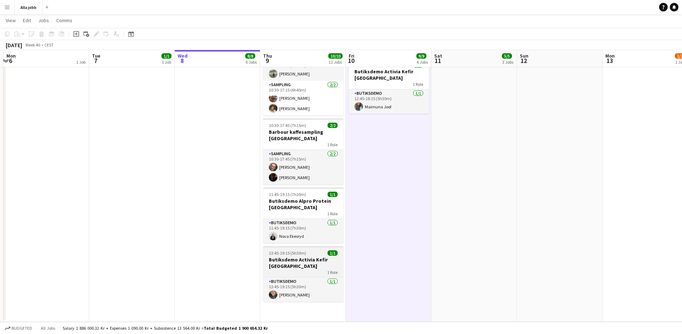
click at [331, 257] on h3 "Butiksdemo Activia Kefir [GEOGRAPHIC_DATA]" at bounding box center [303, 263] width 80 height 13
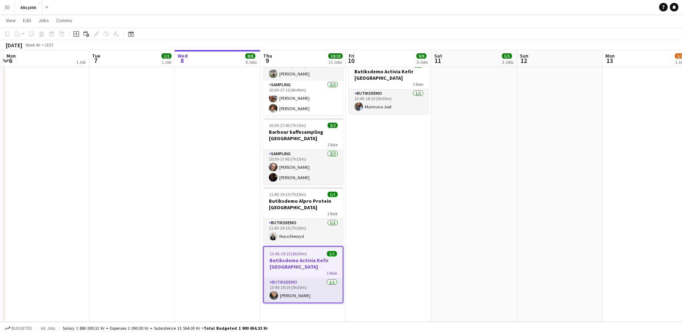
scroll to position [0, 167]
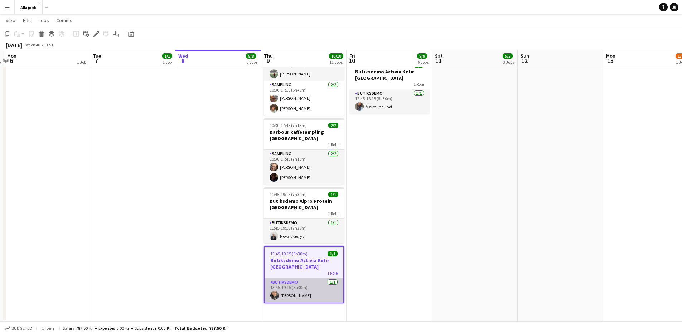
click at [300, 279] on app-card-role "Butiksdemo [DATE] 13:45-19:15 (5h30m) [PERSON_NAME]" at bounding box center [304, 291] width 79 height 24
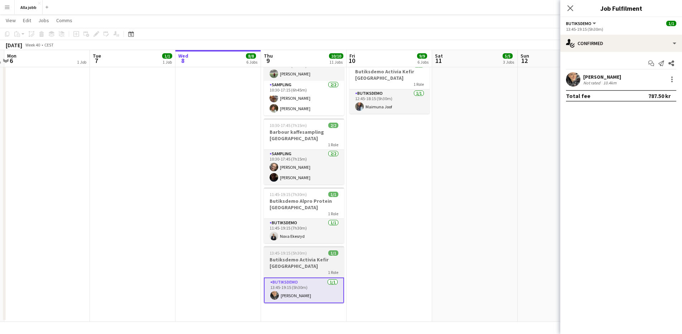
click at [300, 257] on h3 "Butiksdemo Activia Kefir [GEOGRAPHIC_DATA]" at bounding box center [304, 263] width 80 height 13
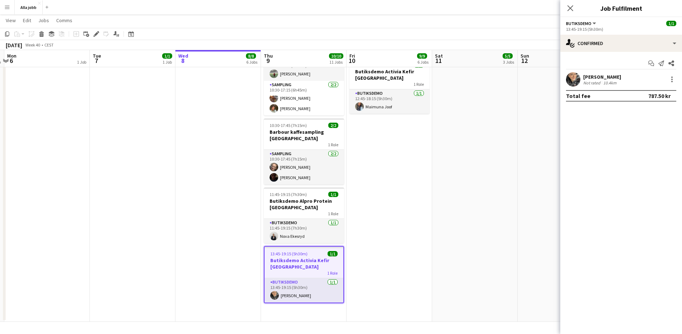
click at [91, 35] on div "Add job Add linked Job Edit Edit linked Job Applicants" at bounding box center [93, 34] width 55 height 9
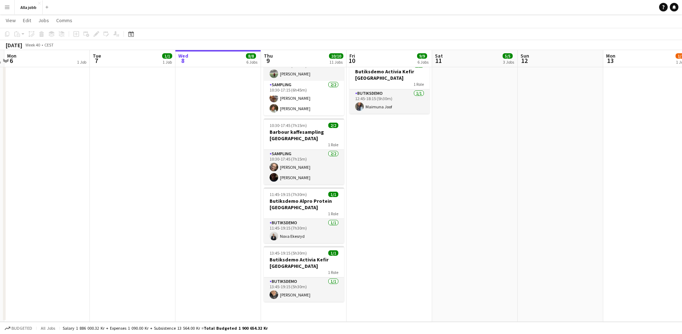
drag, startPoint x: 281, startPoint y: 245, endPoint x: 257, endPoint y: 227, distance: 30.9
click at [281, 257] on h3 "Butiksdemo Activia Kefir [GEOGRAPHIC_DATA]" at bounding box center [304, 263] width 80 height 13
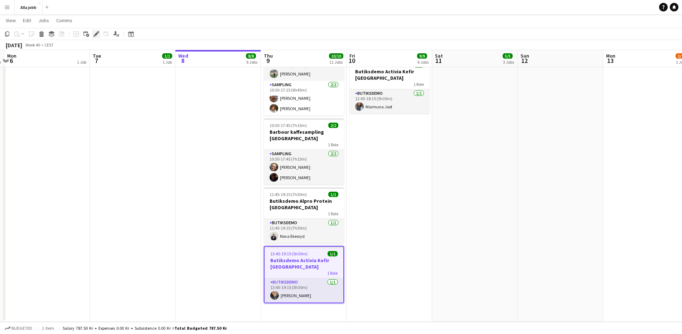
click at [95, 35] on icon "Edit" at bounding box center [96, 34] width 6 height 6
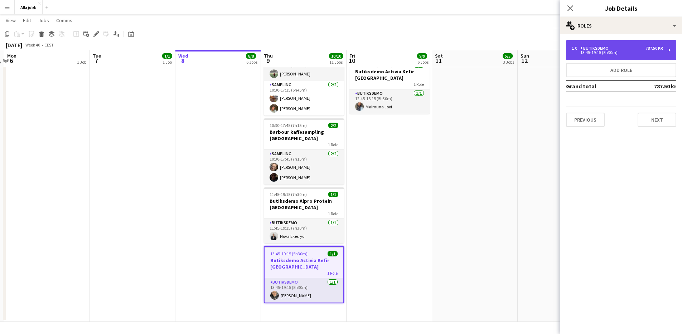
click at [620, 57] on div "1 x Butiksdemo 787.50 kr 13:45-19:15 (5h30m)" at bounding box center [621, 50] width 110 height 20
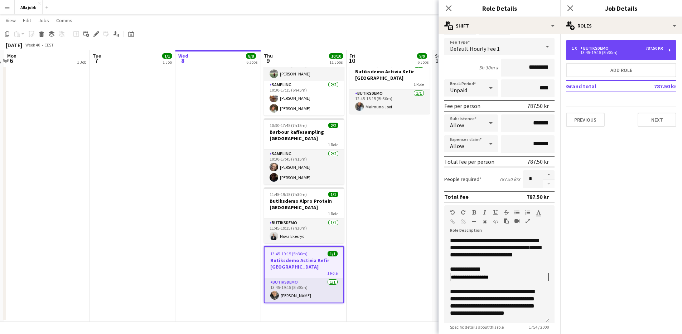
scroll to position [42, 0]
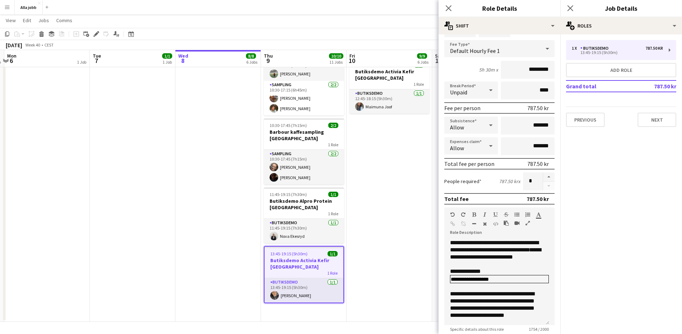
click at [413, 248] on app-date-cell "Hyre personbil 10:30-17:15 (6h45m) 3/3 Barbour kaffesampling Köpenhamn 2 Roles …" at bounding box center [390, 22] width 86 height 600
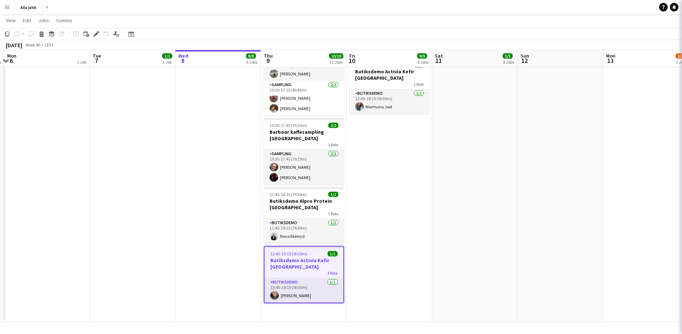
scroll to position [0, 166]
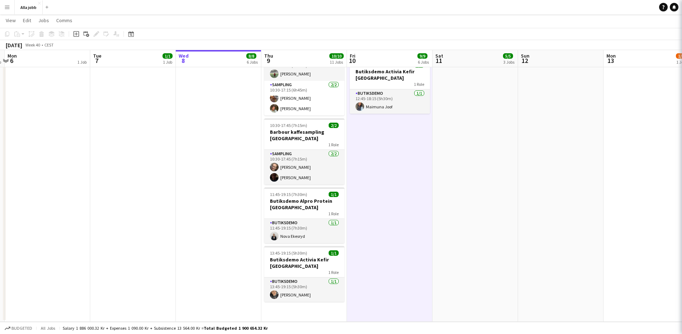
click at [413, 248] on app-date-cell "Hyre personbil 10:30-17:15 (6h45m) 3/3 Barbour kaffesampling Köpenhamn 2 Roles …" at bounding box center [390, 22] width 86 height 600
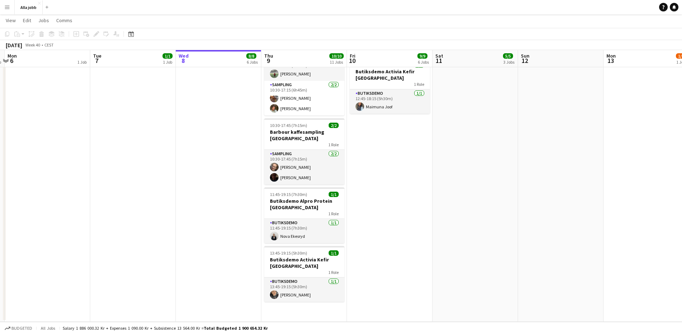
click at [413, 248] on app-date-cell "Hyre personbil 10:30-17:15 (6h45m) 3/3 Barbour kaffesampling Köpenhamn 2 Roles …" at bounding box center [390, 22] width 86 height 600
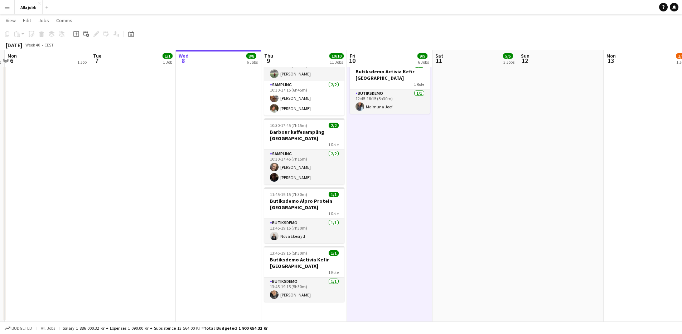
click at [413, 248] on app-date-cell "Hyre personbil 10:30-17:15 (6h45m) 3/3 Barbour kaffesampling Köpenhamn 2 Roles …" at bounding box center [390, 22] width 86 height 600
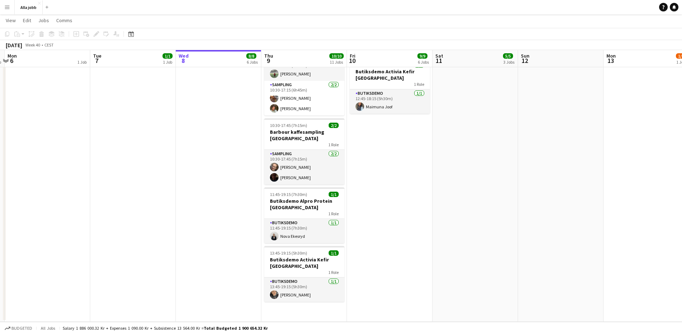
click at [413, 248] on app-date-cell "Hyre personbil 10:30-17:15 (6h45m) 3/3 Barbour kaffesampling Köpenhamn 2 Roles …" at bounding box center [390, 22] width 86 height 600
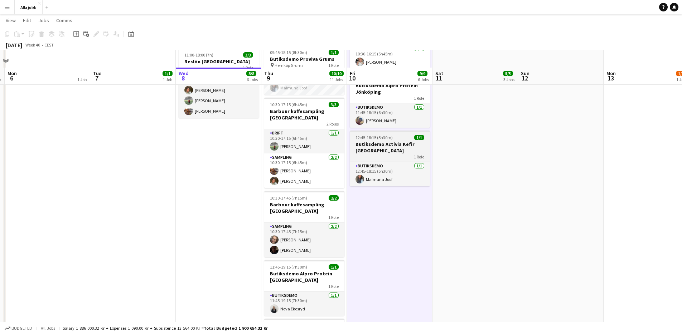
scroll to position [305, 0]
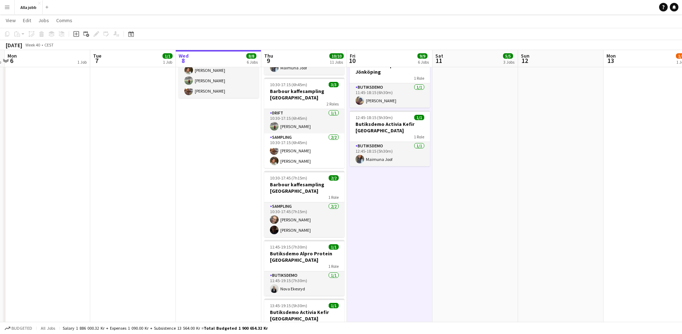
click at [127, 208] on app-date-cell "13:45-19:15 (5h30m) 1/1 Butiksdemo Activia Kefir Stockholm 1 Role Butiksdemo [D…" at bounding box center [133, 75] width 86 height 600
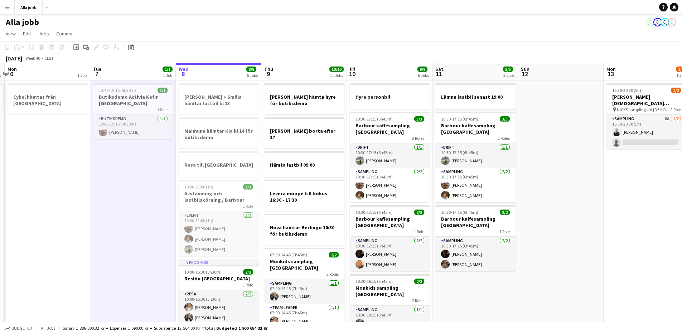
scroll to position [0, 0]
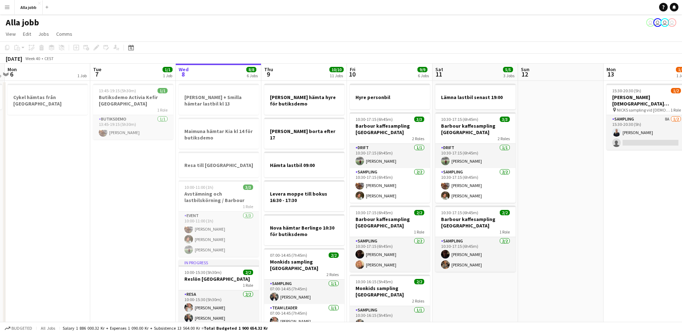
scroll to position [0, 166]
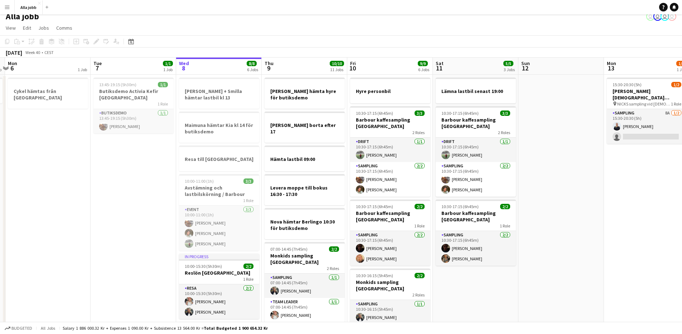
scroll to position [0, 0]
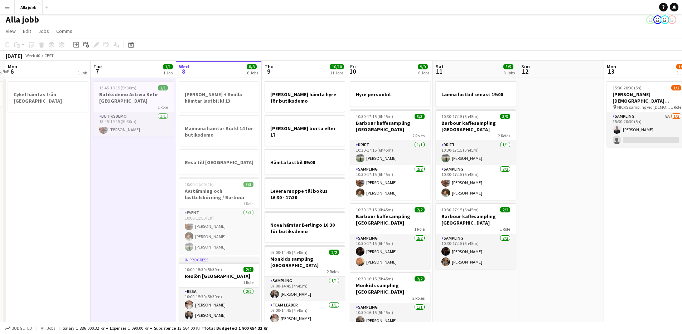
scroll to position [4, 0]
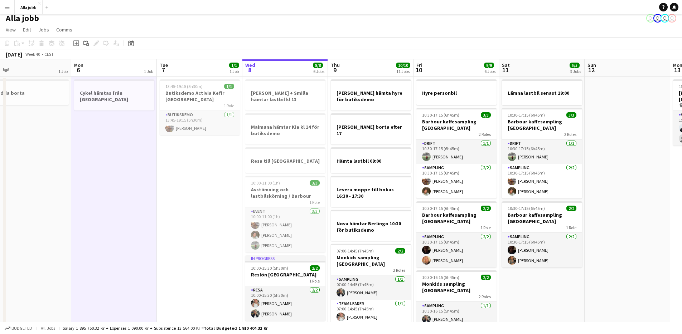
drag, startPoint x: 221, startPoint y: 254, endPoint x: 201, endPoint y: 255, distance: 20.1
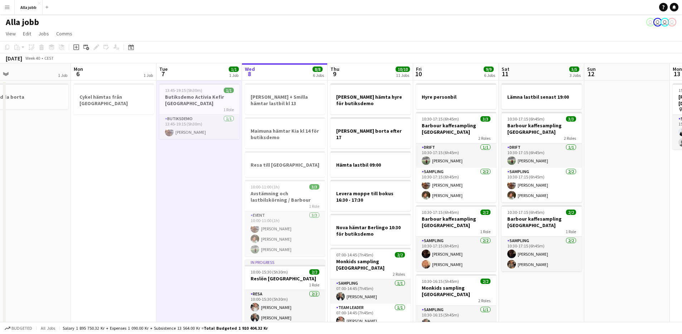
scroll to position [0, 0]
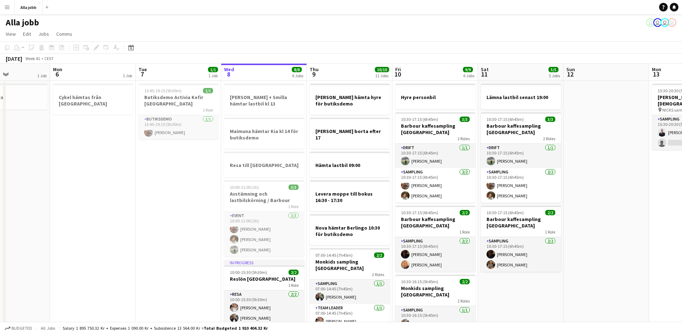
drag, startPoint x: 101, startPoint y: 231, endPoint x: 61, endPoint y: 225, distance: 41.3
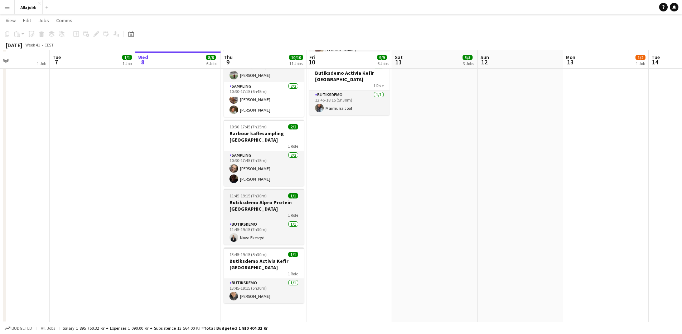
scroll to position [358, 0]
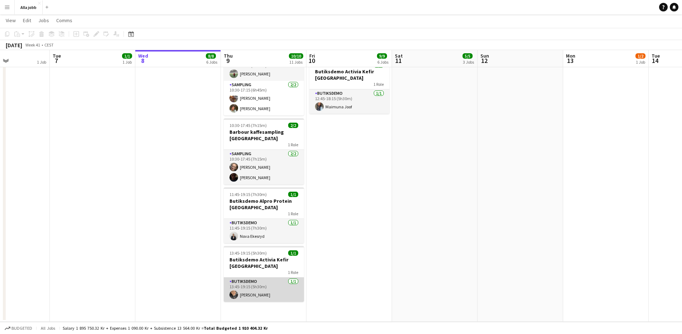
click at [269, 278] on app-card-role "Butiksdemo [DATE] 13:45-19:15 (5h30m) [PERSON_NAME]" at bounding box center [264, 290] width 80 height 24
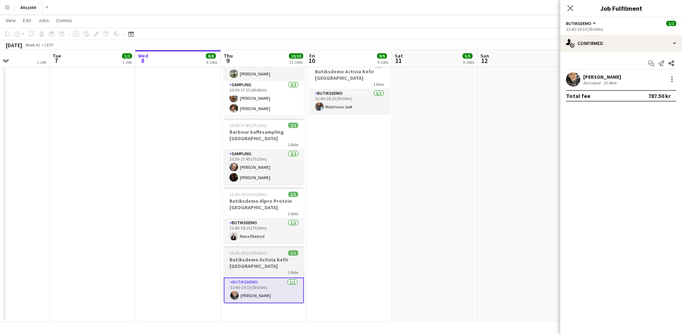
click at [243, 257] on h3 "Butiksdemo Activia Kefir [GEOGRAPHIC_DATA]" at bounding box center [264, 263] width 80 height 13
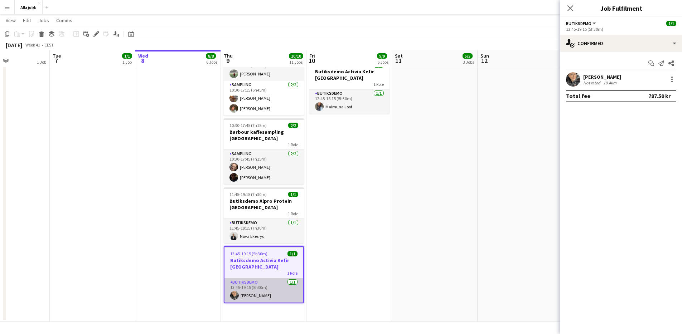
click at [241, 284] on app-card-role "Butiksdemo [DATE] 13:45-19:15 (5h30m) [PERSON_NAME]" at bounding box center [263, 291] width 79 height 24
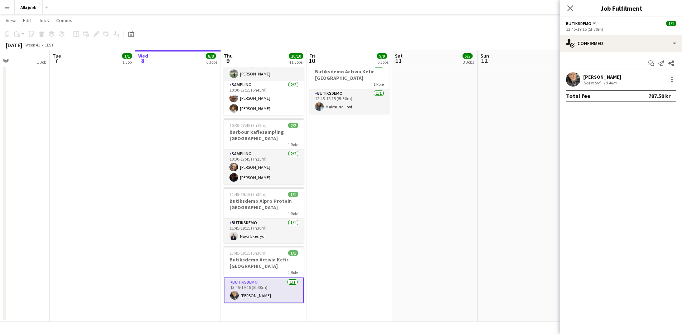
click at [286, 282] on app-card-role "Butiksdemo [DATE] 13:45-19:15 (5h30m) [PERSON_NAME]" at bounding box center [264, 291] width 80 height 26
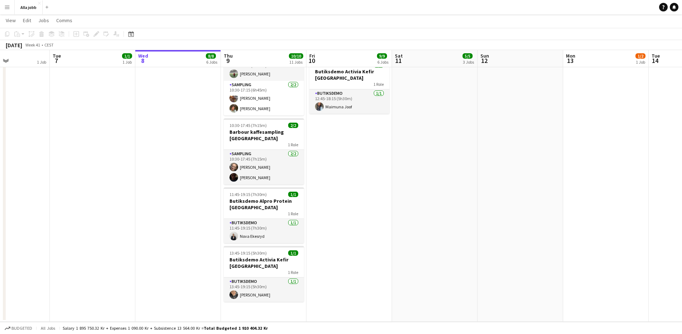
click at [246, 294] on app-date-cell "[PERSON_NAME] hyre för butiksdemo Hedda borta efter 17 Hämta lastbil 09:00 Leve…" at bounding box center [264, 22] width 86 height 600
click at [244, 296] on app-date-cell "[PERSON_NAME] hyre för butiksdemo Hedda borta efter 17 Hämta lastbil 09:00 Leve…" at bounding box center [264, 22] width 86 height 600
click at [252, 270] on div "1 Role" at bounding box center [264, 273] width 80 height 6
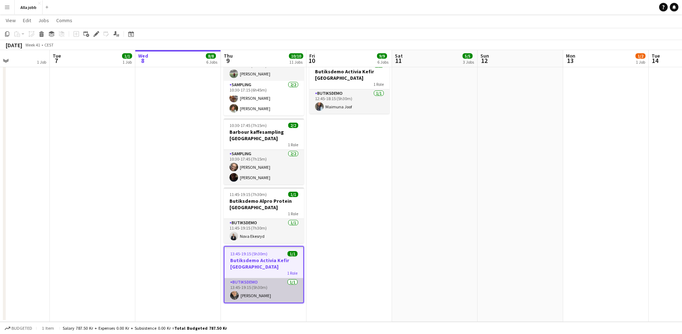
click at [246, 284] on app-card-role "Butiksdemo [DATE] 13:45-19:15 (5h30m) [PERSON_NAME]" at bounding box center [263, 291] width 79 height 24
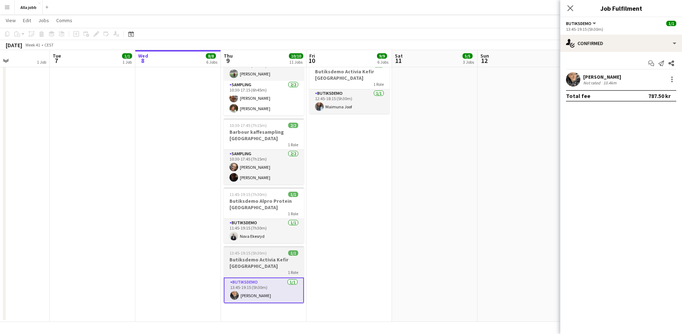
click at [247, 257] on h3 "Butiksdemo Activia Kefir [GEOGRAPHIC_DATA]" at bounding box center [264, 263] width 80 height 13
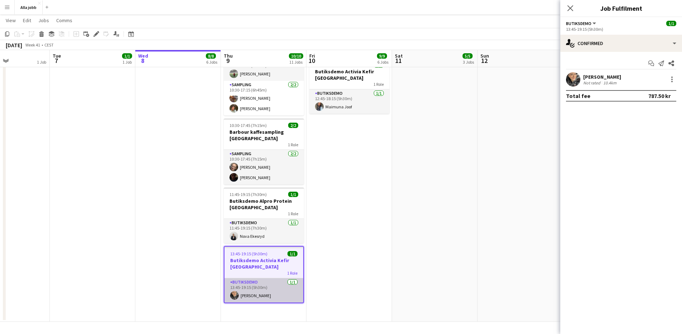
click at [236, 291] on app-user-avatar at bounding box center [234, 295] width 9 height 9
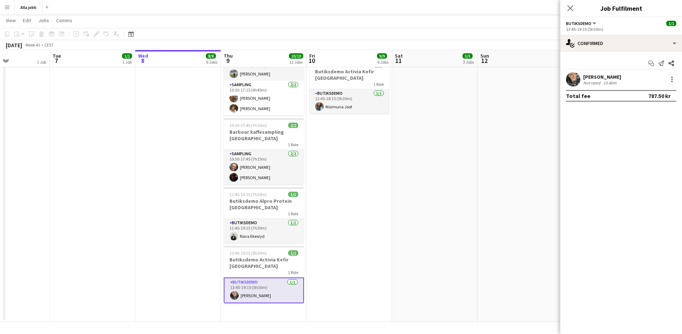
click at [342, 232] on app-date-cell "Hyre personbil 10:30-17:15 (6h45m) 3/3 Barbour kaffesampling Köpenhamn 2 Roles …" at bounding box center [349, 22] width 86 height 600
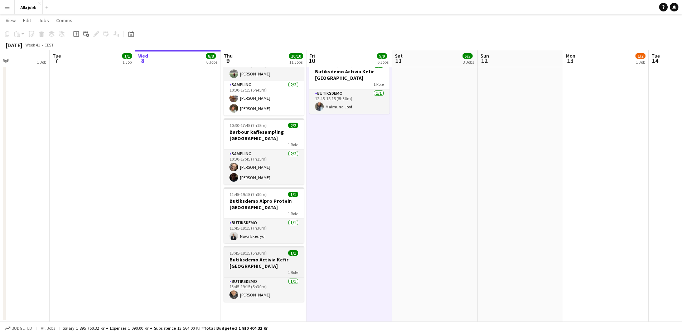
click at [238, 270] on div "1 Role" at bounding box center [264, 273] width 80 height 6
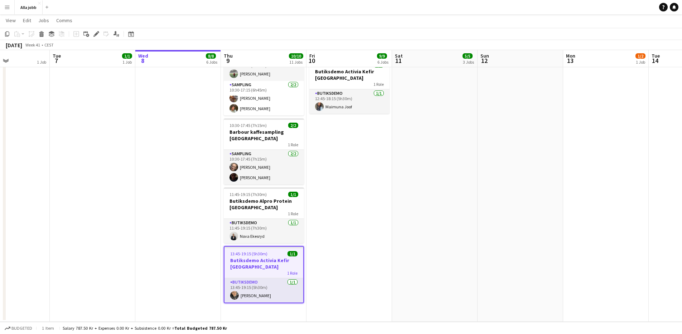
click at [212, 260] on app-date-cell "[PERSON_NAME] + Smilla hämtar lastbil kl 13 Maimuna hämtar Kia kl 14 för butiks…" at bounding box center [178, 22] width 86 height 600
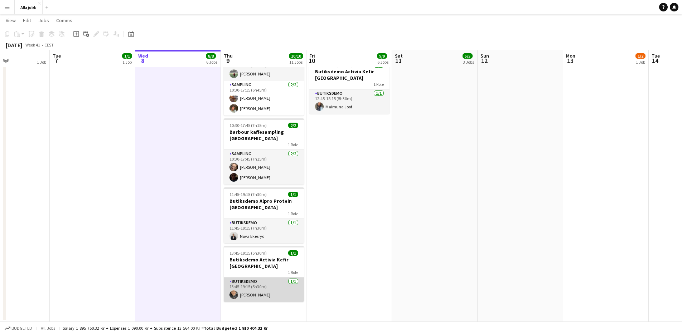
click at [253, 281] on app-card-role "Butiksdemo [DATE] 13:45-19:15 (5h30m) [PERSON_NAME]" at bounding box center [264, 290] width 80 height 24
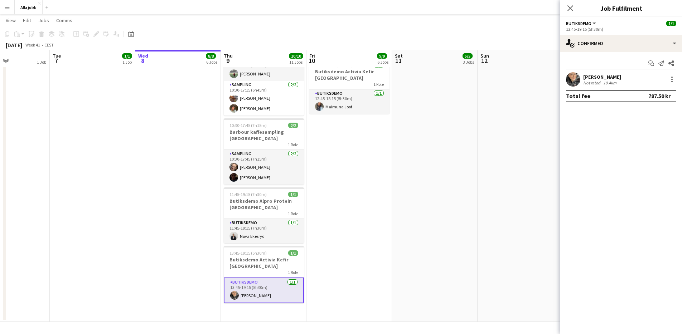
click at [575, 81] on app-user-avatar at bounding box center [573, 79] width 14 height 14
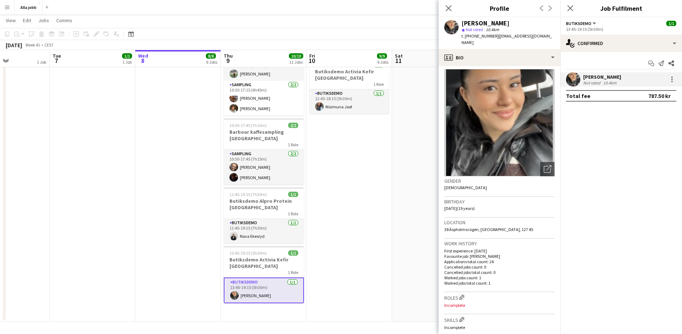
scroll to position [0, 0]
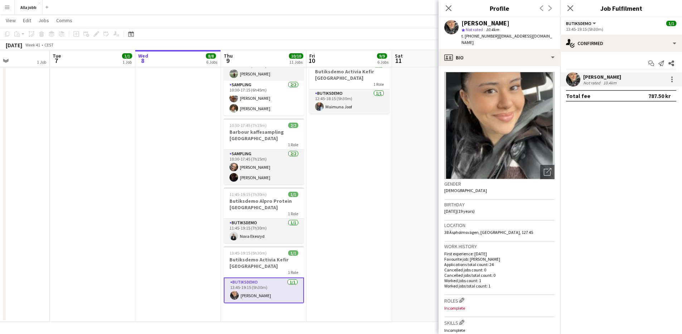
click at [333, 246] on app-date-cell "Hyre personbil 10:30-17:15 (6h45m) 3/3 Barbour kaffesampling Köpenhamn 2 Roles …" at bounding box center [349, 22] width 86 height 600
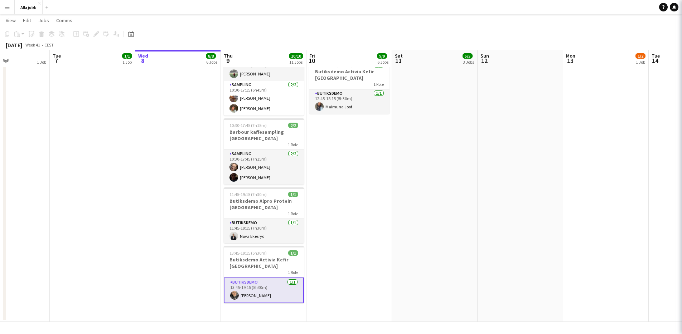
scroll to position [0, 208]
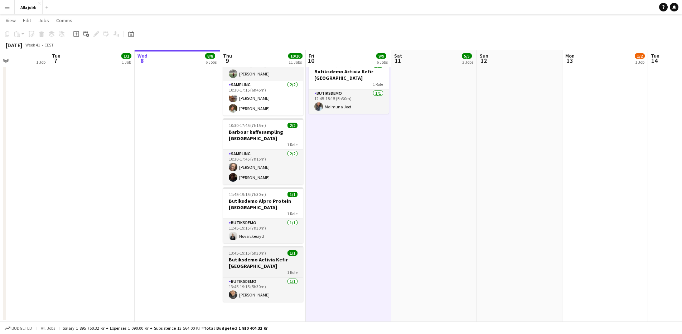
click at [251, 270] on div "1 Role" at bounding box center [263, 273] width 80 height 6
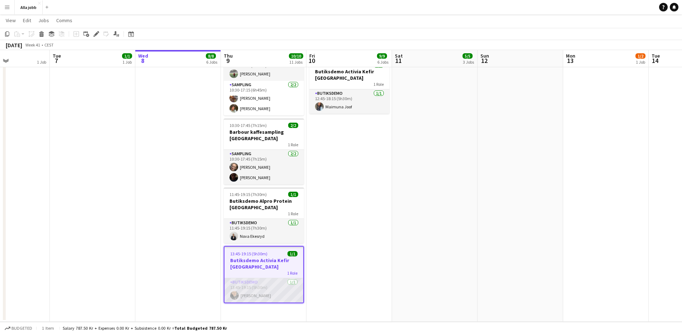
click at [245, 281] on app-card-role "Butiksdemo [DATE] 13:45-19:15 (5h30m) [PERSON_NAME]" at bounding box center [263, 291] width 79 height 24
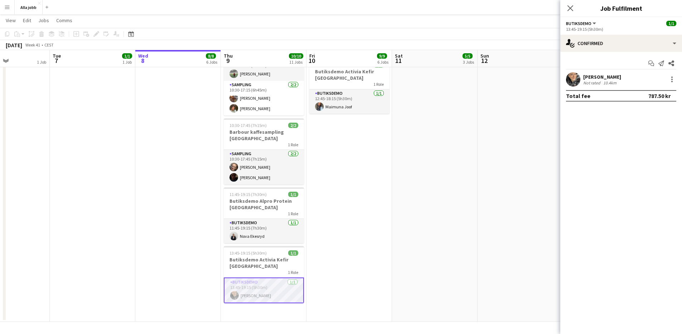
scroll to position [0, 207]
click at [411, 242] on app-date-cell "Lämna lastbil senast 19:00 10:30-17:15 (6h45m) 3/3 Barbour kaffesampling Köpenh…" at bounding box center [435, 22] width 86 height 600
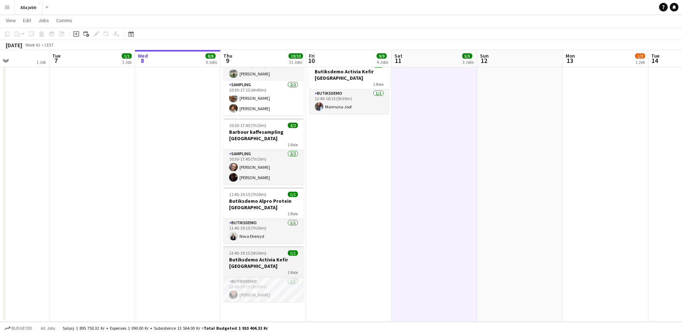
click at [267, 251] on div "13:45-19:15 (5h30m) 1/1" at bounding box center [263, 253] width 80 height 5
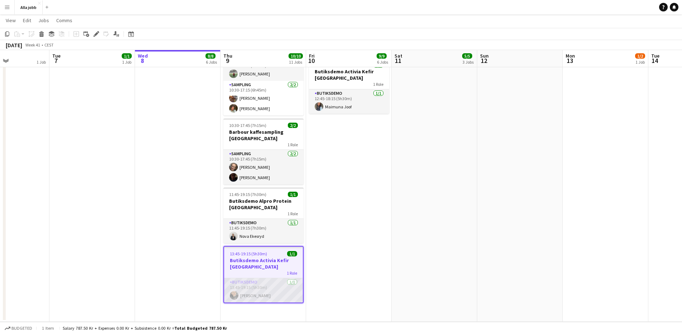
click at [256, 280] on app-card-role "Butiksdemo [DATE] 13:45-19:15 (5h30m) [PERSON_NAME]" at bounding box center [263, 291] width 79 height 24
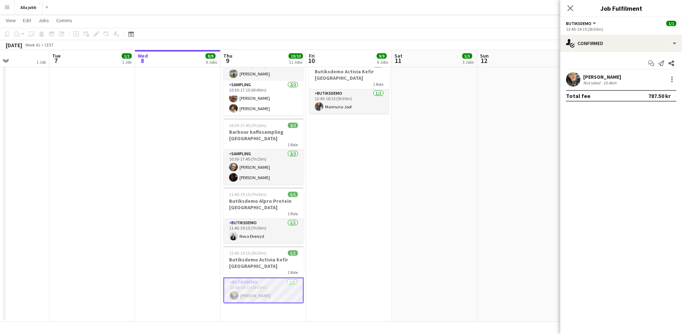
click at [600, 80] on div "Not rated" at bounding box center [592, 82] width 19 height 5
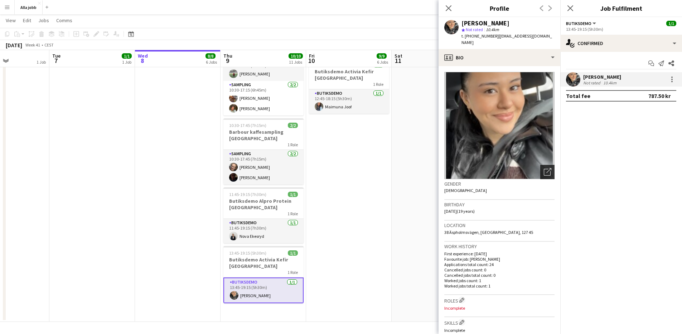
click at [544, 168] on icon "Open photos pop-in" at bounding box center [548, 172] width 8 height 8
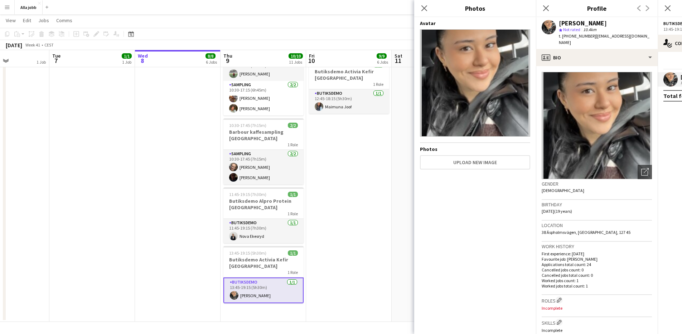
click at [478, 52] on img at bounding box center [475, 82] width 110 height 107
click at [459, 138] on div "Avatar Photos Upload new image" at bounding box center [475, 174] width 110 height 309
click at [459, 137] on div "Avatar Photos Upload new image" at bounding box center [475, 174] width 110 height 309
click at [424, 8] on icon at bounding box center [424, 8] width 7 height 7
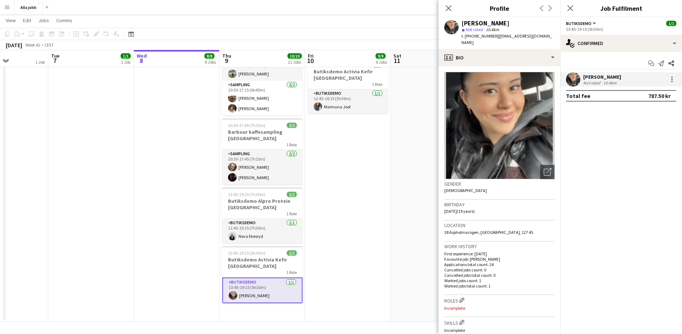
drag, startPoint x: 356, startPoint y: 207, endPoint x: 349, endPoint y: 208, distance: 6.1
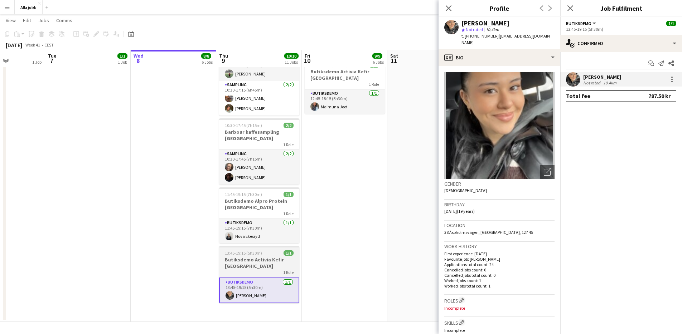
click at [289, 251] on span "1/1" at bounding box center [289, 253] width 10 height 5
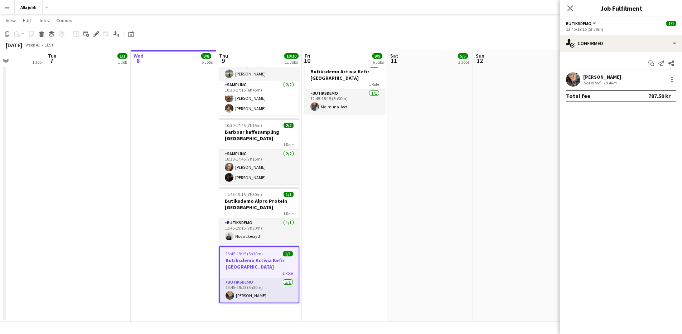
click at [581, 81] on div "[PERSON_NAME] Not rated 10.4km" at bounding box center [621, 79] width 122 height 14
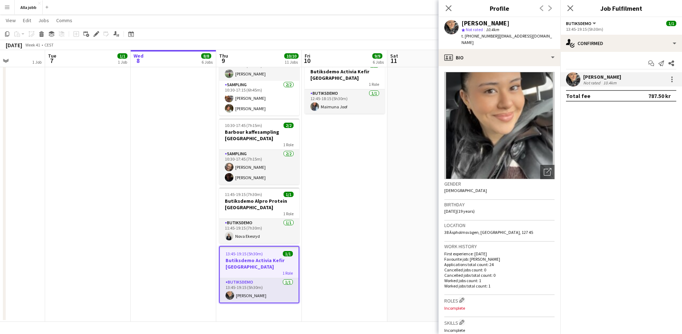
click at [381, 262] on app-date-cell "Hyre personbil 10:30-17:15 (6h45m) 3/3 Barbour kaffesampling Köpenhamn 2 Roles …" at bounding box center [345, 22] width 86 height 600
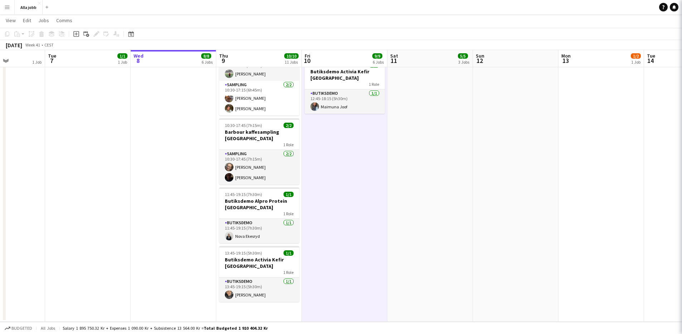
click at [381, 262] on app-date-cell "Hyre personbil 10:30-17:15 (6h45m) 3/3 Barbour kaffesampling Köpenhamn 2 Roles …" at bounding box center [345, 22] width 86 height 600
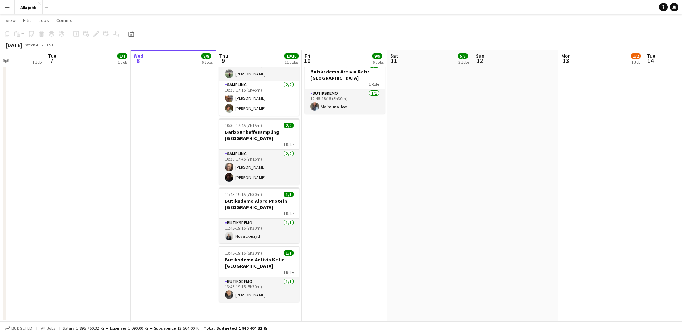
click at [381, 262] on app-date-cell "Hyre personbil 10:30-17:15 (6h45m) 3/3 Barbour kaffesampling Köpenhamn 2 Roles …" at bounding box center [345, 22] width 86 height 600
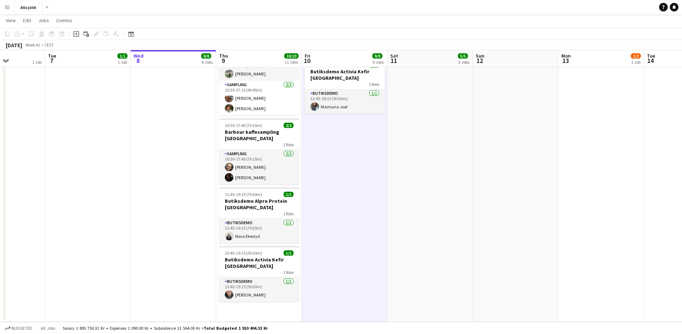
click at [365, 272] on app-date-cell "Hyre personbil 10:30-17:15 (6h45m) 3/3 Barbour kaffesampling Köpenhamn 2 Roles …" at bounding box center [345, 22] width 86 height 600
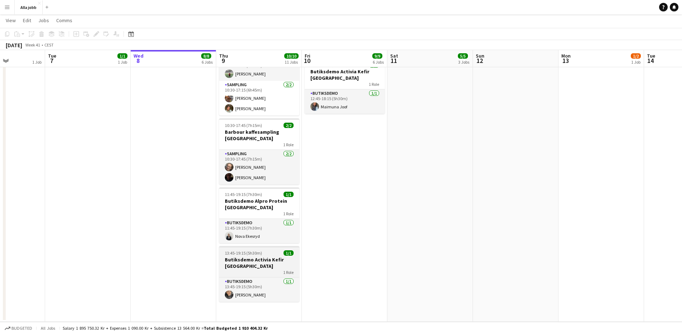
click at [248, 257] on h3 "Butiksdemo Activia Kefir [GEOGRAPHIC_DATA]" at bounding box center [259, 263] width 80 height 13
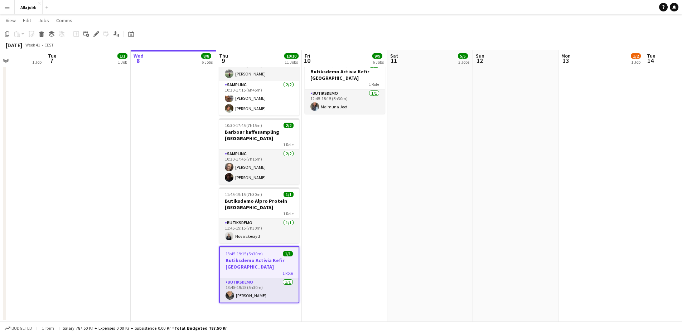
click at [348, 267] on app-date-cell "Hyre personbil 10:30-17:15 (6h45m) 3/3 Barbour kaffesampling Köpenhamn 2 Roles …" at bounding box center [345, 22] width 86 height 600
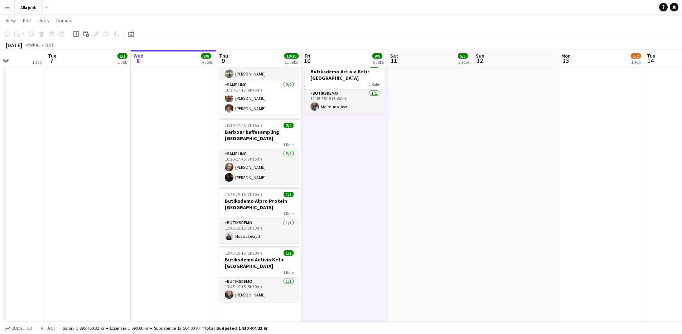
click at [348, 267] on app-date-cell "Hyre personbil 10:30-17:15 (6h45m) 3/3 Barbour kaffesampling Köpenhamn 2 Roles …" at bounding box center [345, 22] width 86 height 600
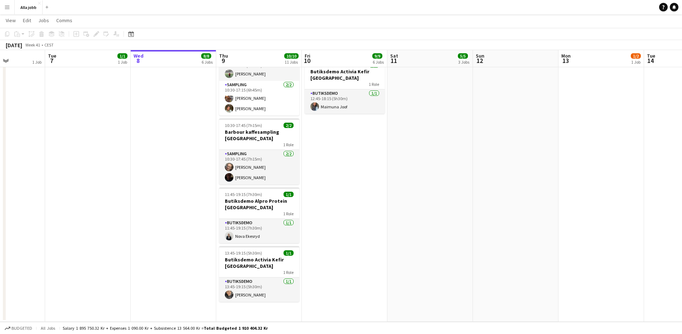
click at [348, 267] on app-date-cell "Hyre personbil 10:30-17:15 (6h45m) 3/3 Barbour kaffesampling Köpenhamn 2 Roles …" at bounding box center [345, 22] width 86 height 600
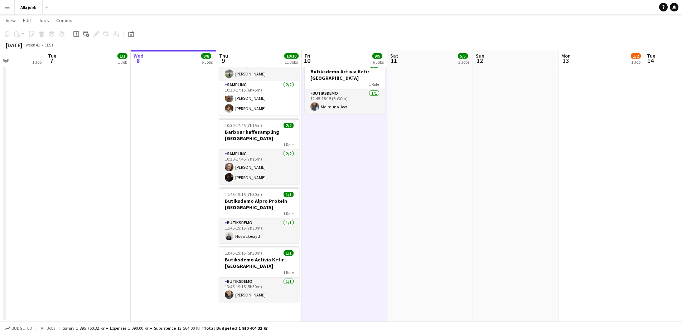
click at [348, 267] on app-date-cell "Hyre personbil 10:30-17:15 (6h45m) 3/3 Barbour kaffesampling Köpenhamn 2 Roles …" at bounding box center [345, 22] width 86 height 600
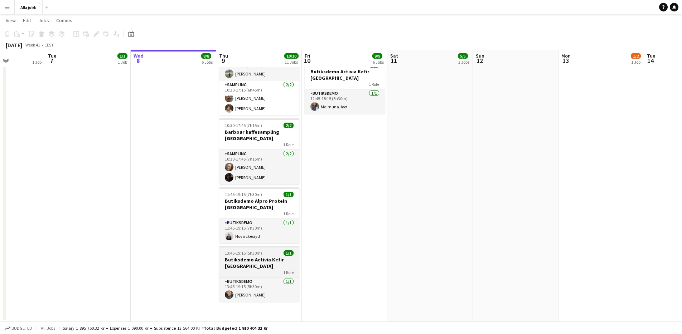
click at [284, 257] on h3 "Butiksdemo Activia Kefir [GEOGRAPHIC_DATA]" at bounding box center [259, 263] width 80 height 13
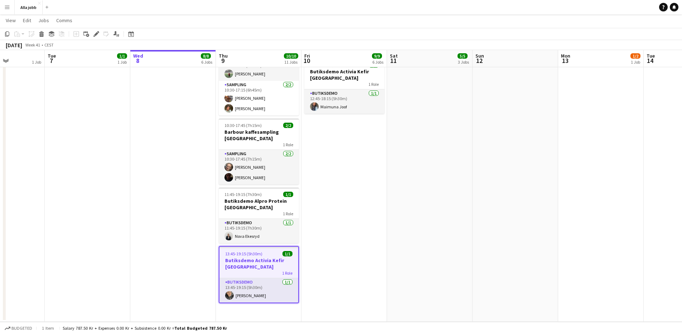
click at [172, 243] on app-date-cell "[PERSON_NAME] + Smilla hämtar lastbil kl 13 Maimuna hämtar Kia kl 14 för butiks…" at bounding box center [173, 22] width 86 height 600
